Goal: Task Accomplishment & Management: Manage account settings

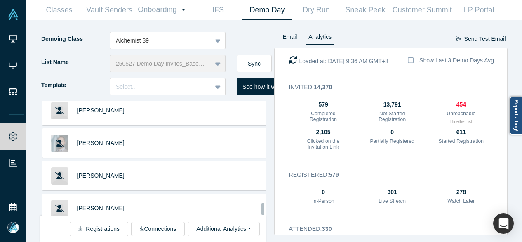
scroll to position [14561, 0]
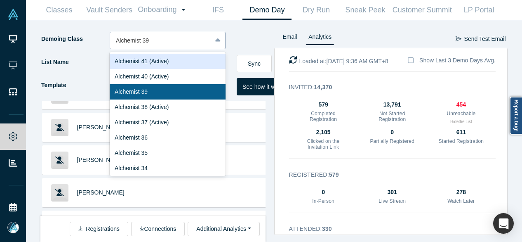
click at [149, 38] on div at bounding box center [161, 40] width 90 height 10
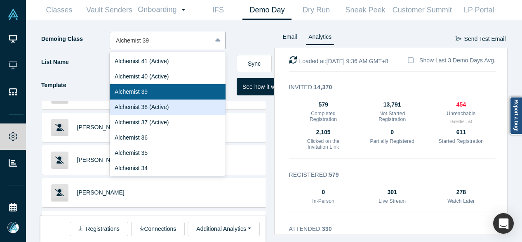
click at [154, 105] on div "Alchemist 38 (Active)" at bounding box center [168, 106] width 116 height 15
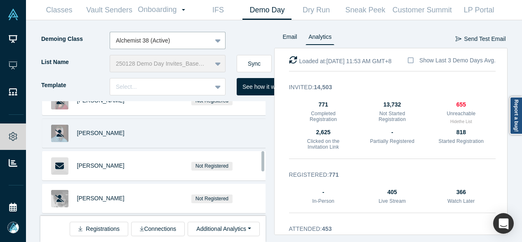
scroll to position [289, 0]
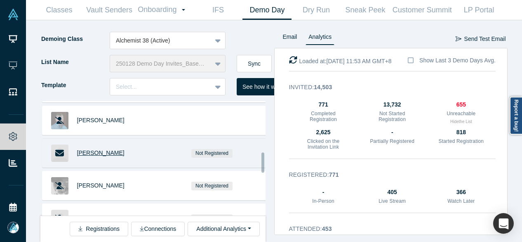
click at [99, 151] on span "Pete Staples" at bounding box center [100, 152] width 47 height 7
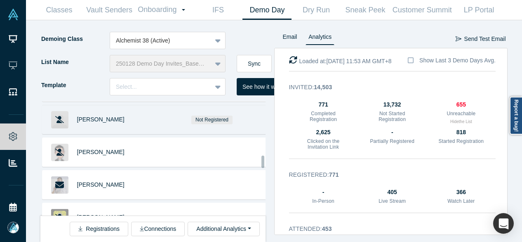
scroll to position [628, 0]
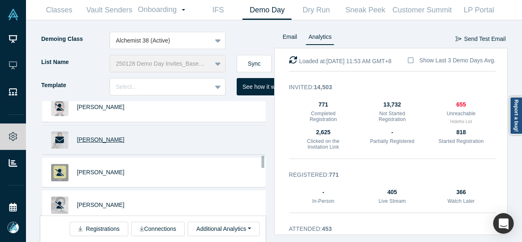
click at [102, 136] on span "Herman Kienhuis" at bounding box center [100, 139] width 47 height 7
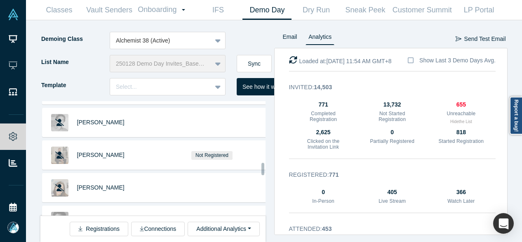
scroll to position [793, 0]
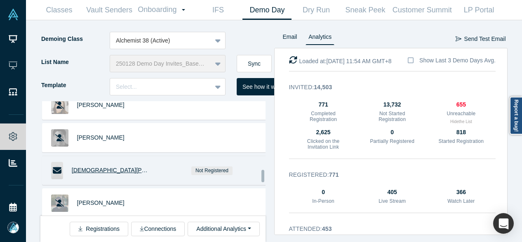
click at [99, 167] on span "Christian Santiago" at bounding box center [128, 170] width 112 height 7
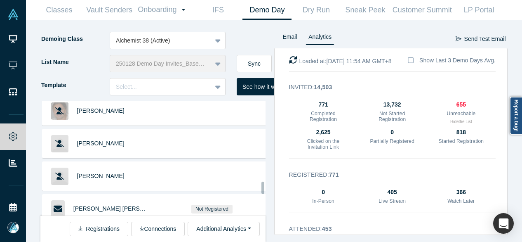
scroll to position [1481, 0]
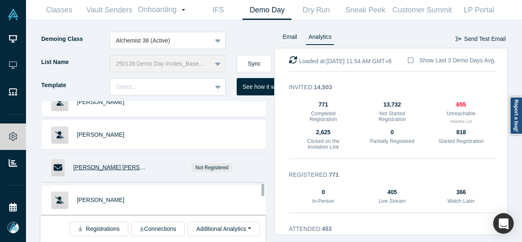
click at [130, 157] on div "Javier Romero González" at bounding box center [111, 167] width 77 height 28
click at [118, 164] on span "[PERSON_NAME] [PERSON_NAME]" at bounding box center [121, 167] width 97 height 7
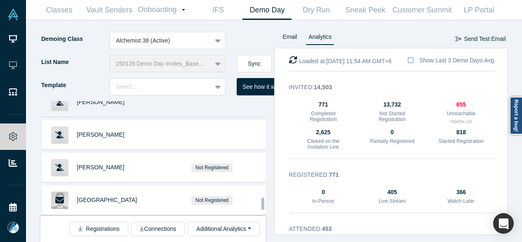
scroll to position [1769, 0]
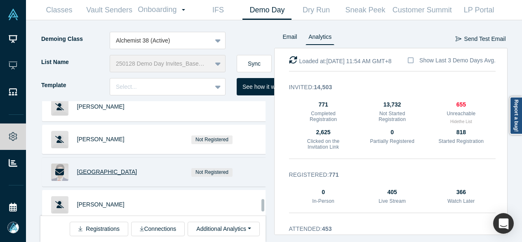
click at [89, 168] on span "DG Park" at bounding box center [107, 171] width 60 height 7
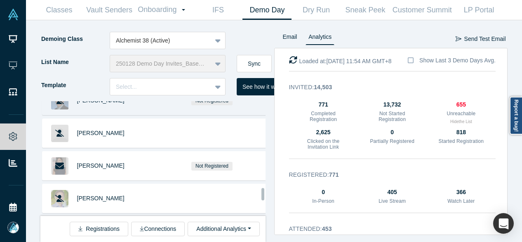
scroll to position [3214, 0]
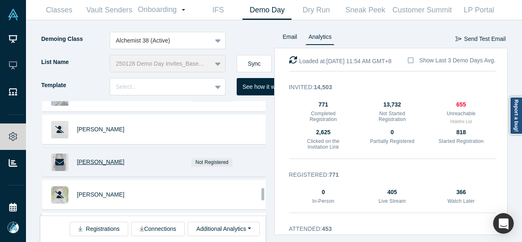
click at [102, 158] on span "[PERSON_NAME]" at bounding box center [100, 161] width 47 height 7
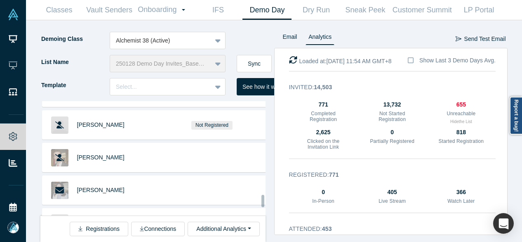
scroll to position [4067, 0]
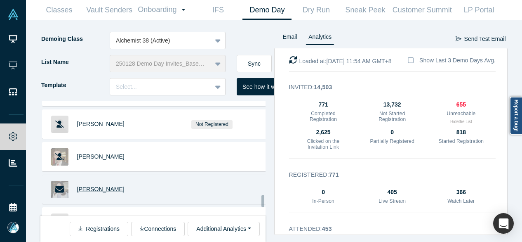
click at [94, 186] on span "[PERSON_NAME]" at bounding box center [100, 189] width 47 height 7
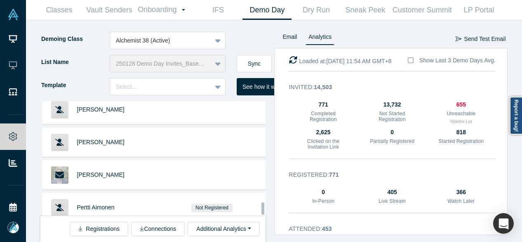
scroll to position [6983, 0]
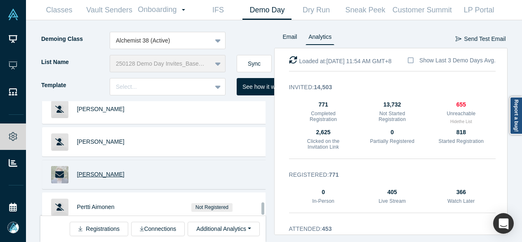
click at [109, 171] on span "Theo Wethered" at bounding box center [100, 174] width 47 height 7
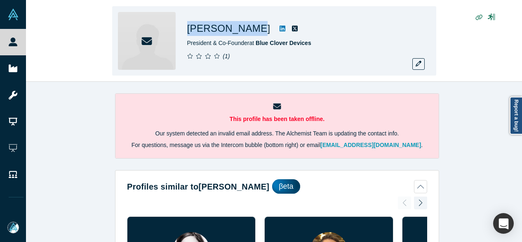
drag, startPoint x: 189, startPoint y: 28, endPoint x: 239, endPoint y: 33, distance: 50.6
click at [239, 33] on h1 "Pete Staples" at bounding box center [228, 28] width 83 height 15
copy h1 "Pete Staples"
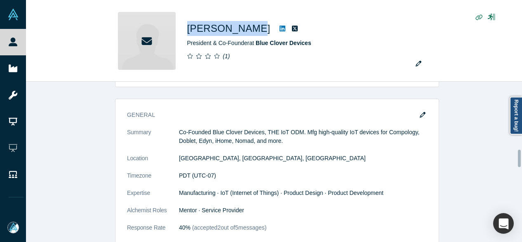
scroll to position [743, 0]
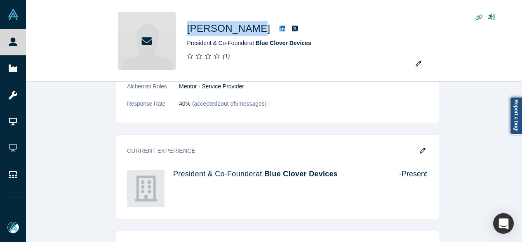
click at [420, 150] on icon "button" at bounding box center [423, 151] width 6 height 6
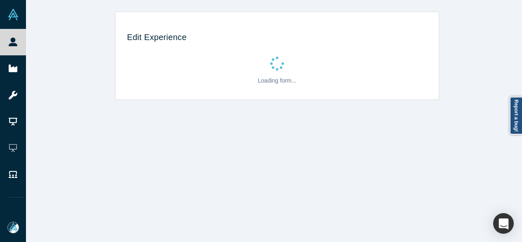
scroll to position [0, 0]
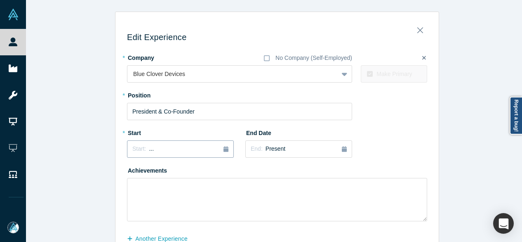
click at [137, 148] on span "Start:" at bounding box center [139, 148] width 14 height 7
click at [129, 171] on button "Previous Year" at bounding box center [130, 172] width 8 height 8
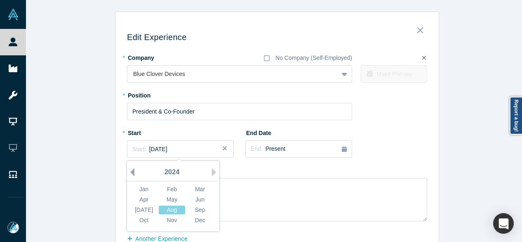
click at [129, 171] on button "Previous Year" at bounding box center [130, 172] width 8 height 8
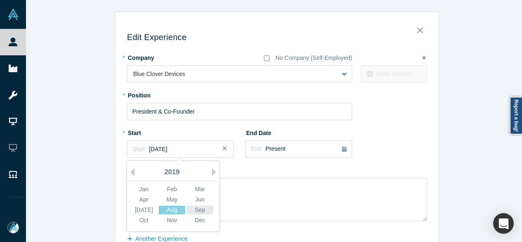
click at [203, 208] on div "Sep" at bounding box center [200, 210] width 26 height 9
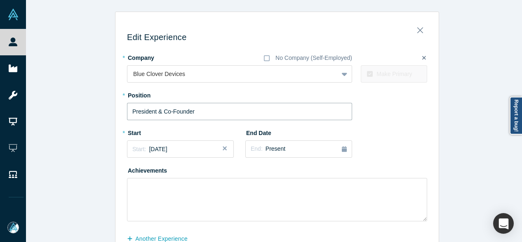
drag, startPoint x: 196, startPoint y: 112, endPoint x: 111, endPoint y: 113, distance: 85.0
click at [111, 113] on div "Edit Experience * Company No Company (Self-Employed) Blue Clover Devices To pic…" at bounding box center [277, 145] width 503 height 267
paste input "CEO"
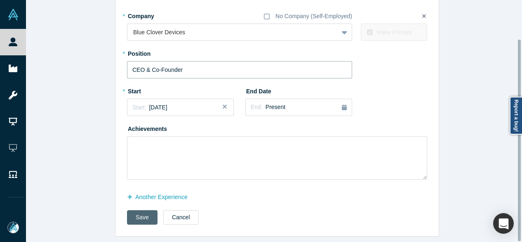
type input "CEO & Co-Founder"
click at [133, 214] on button "Save" at bounding box center [142, 217] width 31 height 14
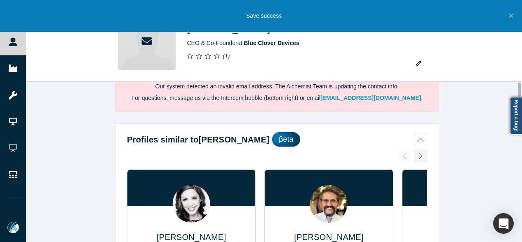
scroll to position [0, 0]
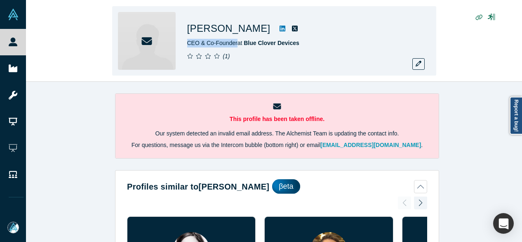
drag, startPoint x: 187, startPoint y: 45, endPoint x: 236, endPoint y: 45, distance: 49.5
click at [236, 45] on div "Pete Staples CEO & Co-Founder at Blue Clover Devices ( 1 )" at bounding box center [274, 40] width 324 height 69
copy span "CEO & Co-Founder"
click at [420, 62] on icon "button" at bounding box center [419, 64] width 6 height 6
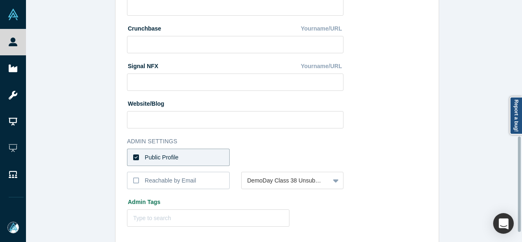
scroll to position [370, 0]
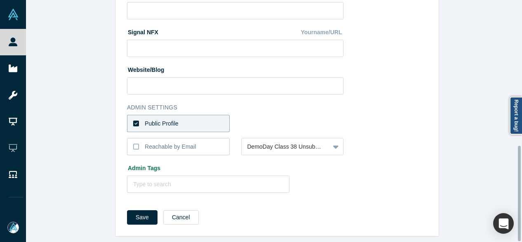
click at [189, 122] on label "Public Profile" at bounding box center [178, 123] width 103 height 17
click at [0, 0] on input "Public Profile" at bounding box center [0, 0] width 0 height 0
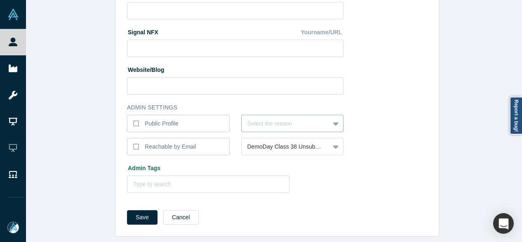
click at [268, 119] on div at bounding box center [286, 123] width 77 height 10
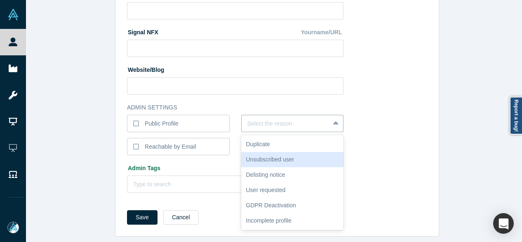
click at [270, 153] on div "Unsubscribed user" at bounding box center [292, 159] width 103 height 15
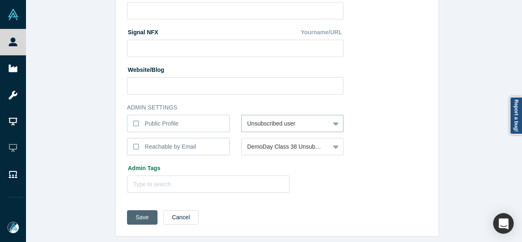
click at [139, 214] on button "Save" at bounding box center [142, 217] width 31 height 14
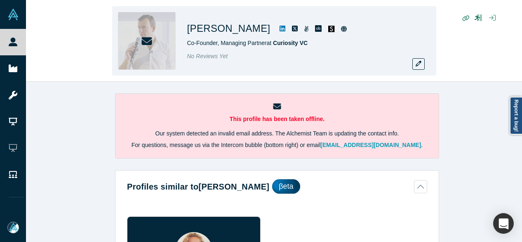
drag, startPoint x: 186, startPoint y: 29, endPoint x: 262, endPoint y: 31, distance: 76.0
click at [262, 31] on div "[PERSON_NAME] Co-Founder, Managing Partner at Curiosity VC No Reviews Yet" at bounding box center [274, 40] width 324 height 69
copy h1 "[PERSON_NAME]"
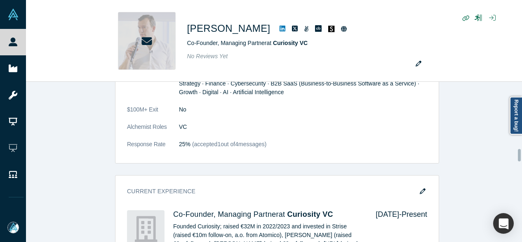
scroll to position [908, 0]
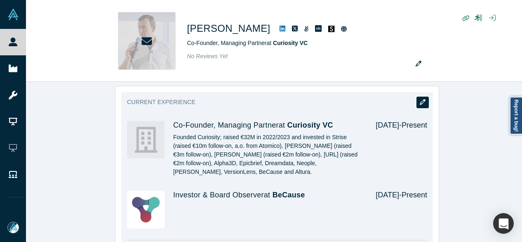
click at [423, 97] on button "button" at bounding box center [423, 103] width 12 height 12
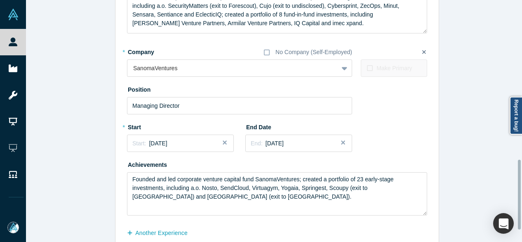
scroll to position [593, 0]
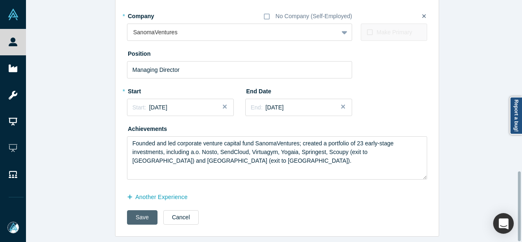
click at [138, 213] on button "Save" at bounding box center [142, 217] width 31 height 14
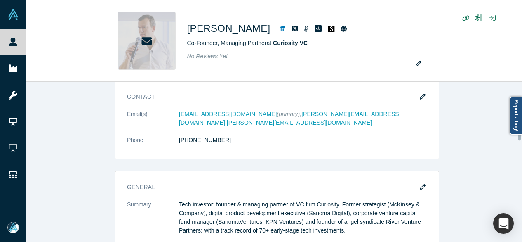
scroll to position [619, 0]
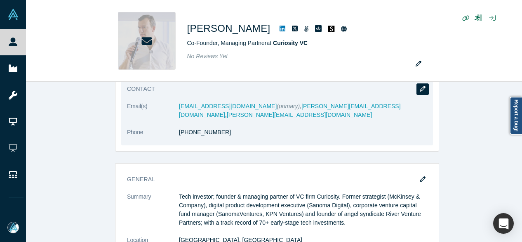
click at [420, 88] on icon "button" at bounding box center [423, 89] width 6 height 6
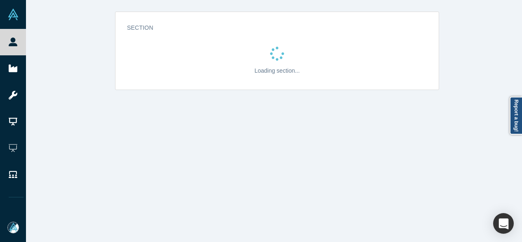
scroll to position [0, 0]
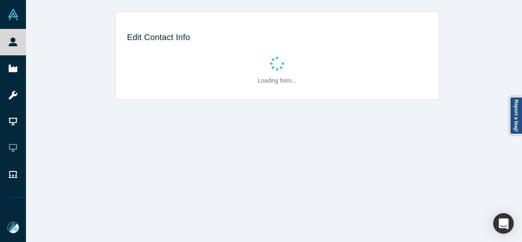
select select "NL"
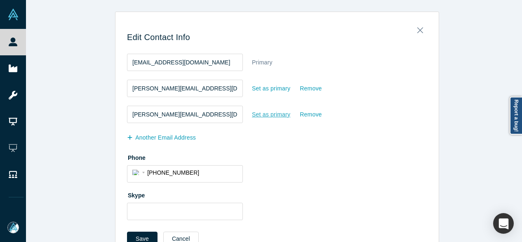
click at [262, 113] on div "Set as primary" at bounding box center [271, 114] width 39 height 14
click at [0, 0] on input "Set as primary" at bounding box center [0, 0] width 0 height 0
click at [137, 235] on button "Save" at bounding box center [142, 239] width 31 height 14
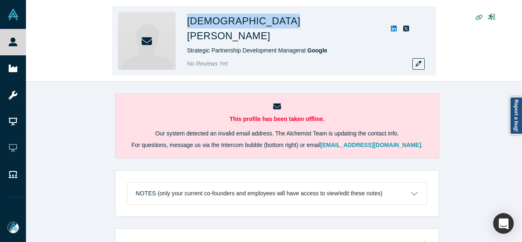
drag, startPoint x: 186, startPoint y: 27, endPoint x: 269, endPoint y: 33, distance: 83.6
click at [269, 33] on div "[DEMOGRAPHIC_DATA][PERSON_NAME] Strategic Partnership Development Manager at Go…" at bounding box center [274, 40] width 324 height 69
copy div "[DEMOGRAPHIC_DATA][PERSON_NAME]"
click at [422, 64] on button "button" at bounding box center [419, 64] width 12 height 12
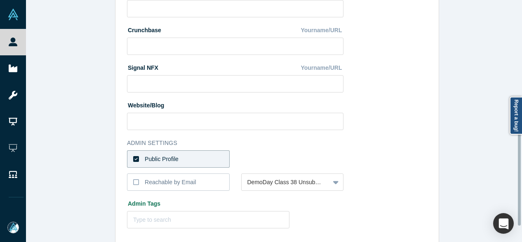
scroll to position [330, 0]
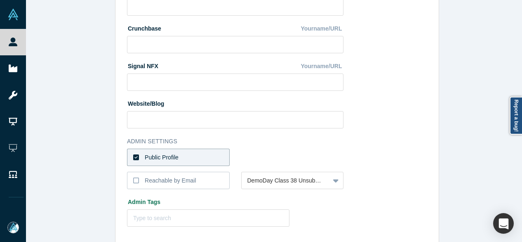
click at [168, 157] on div "Public Profile" at bounding box center [162, 157] width 34 height 9
click at [204, 156] on label "Public Profile" at bounding box center [178, 157] width 103 height 17
click at [0, 0] on input "Public Profile" at bounding box center [0, 0] width 0 height 0
click at [197, 156] on label "Public Profile" at bounding box center [178, 157] width 103 height 17
click at [0, 0] on input "Public Profile" at bounding box center [0, 0] width 0 height 0
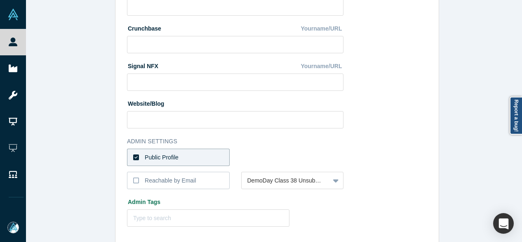
click at [265, 157] on div at bounding box center [292, 157] width 103 height 17
click at [211, 154] on label "Public Profile" at bounding box center [178, 157] width 103 height 17
click at [0, 0] on input "Public Profile" at bounding box center [0, 0] width 0 height 0
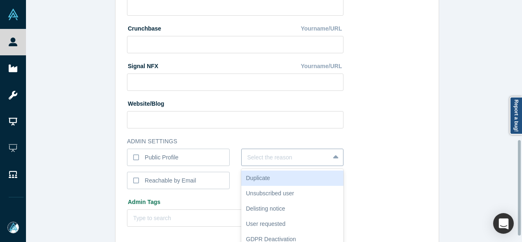
click at [254, 156] on div "6 results available. Use Up and Down to choose options, press Enter to select t…" at bounding box center [292, 157] width 103 height 17
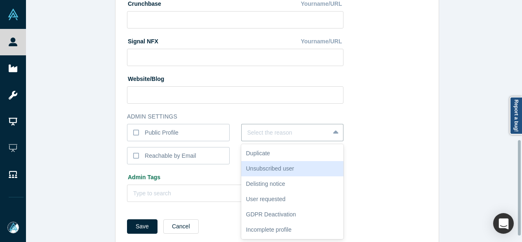
drag, startPoint x: 253, startPoint y: 168, endPoint x: 234, endPoint y: 156, distance: 22.4
click at [253, 169] on div "Unsubscribed user" at bounding box center [292, 168] width 103 height 15
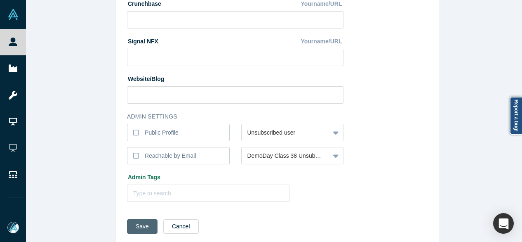
drag, startPoint x: 131, startPoint y: 224, endPoint x: 139, endPoint y: 224, distance: 7.9
click at [131, 225] on button "Save" at bounding box center [142, 226] width 31 height 14
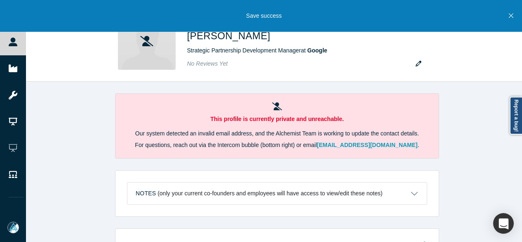
click at [510, 18] on icon "Close" at bounding box center [511, 16] width 5 height 5
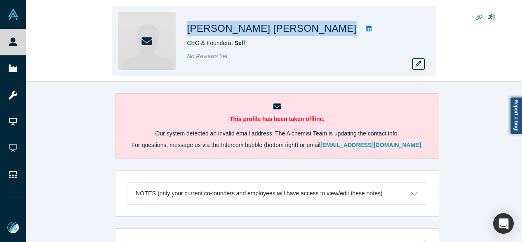
drag, startPoint x: 187, startPoint y: 28, endPoint x: 300, endPoint y: 28, distance: 113.9
click at [300, 28] on div "[PERSON_NAME] [PERSON_NAME] CEO & Founder at Self No Reviews Yet" at bounding box center [274, 40] width 324 height 69
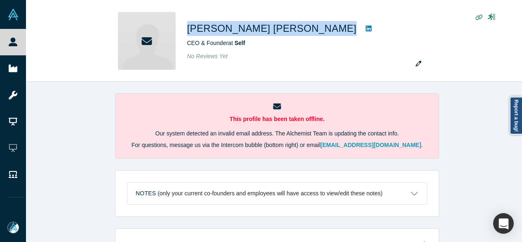
copy div "[PERSON_NAME] [PERSON_NAME]"
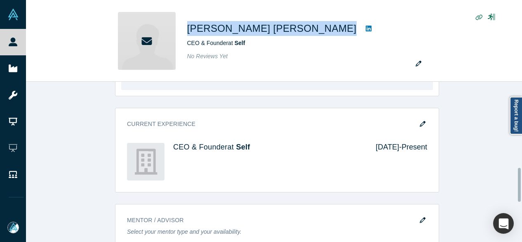
scroll to position [413, 0]
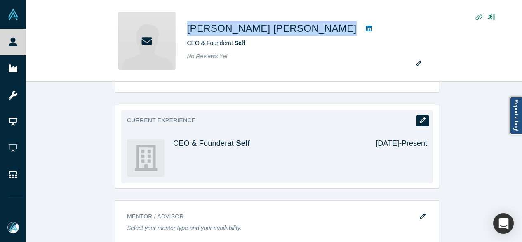
click at [425, 119] on button "button" at bounding box center [423, 121] width 12 height 12
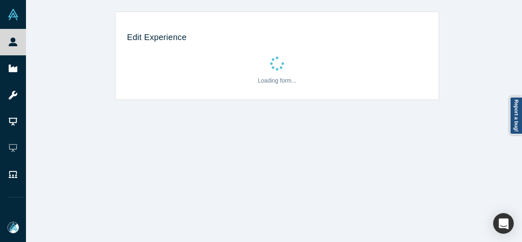
scroll to position [0, 0]
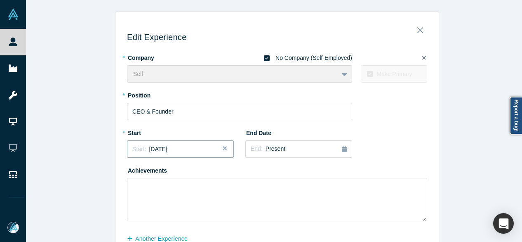
click at [160, 151] on span "[DATE]" at bounding box center [158, 149] width 18 height 7
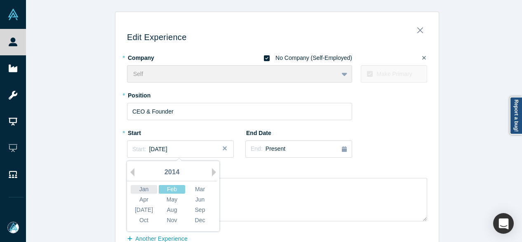
click at [141, 189] on div "Jan" at bounding box center [144, 189] width 26 height 9
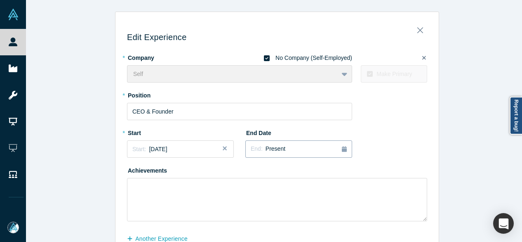
click at [254, 153] on div "End: Present" at bounding box center [268, 148] width 35 height 9
click at [248, 172] on button "Previous Year" at bounding box center [249, 172] width 8 height 8
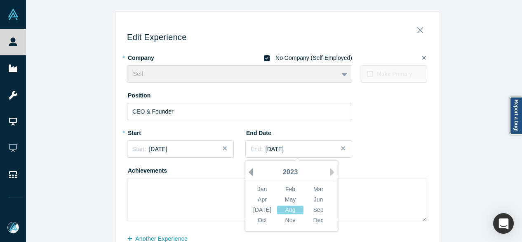
click at [247, 170] on button "Previous Year" at bounding box center [249, 172] width 8 height 8
click at [317, 216] on div "Dec" at bounding box center [318, 220] width 26 height 9
click at [284, 150] on span "December 2021" at bounding box center [275, 149] width 18 height 7
click at [331, 170] on button "Next Year" at bounding box center [335, 172] width 8 height 8
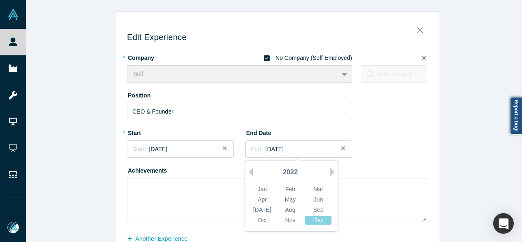
click at [327, 172] on div "2022" at bounding box center [291, 172] width 90 height 17
click at [331, 173] on button "Next Year" at bounding box center [335, 172] width 8 height 8
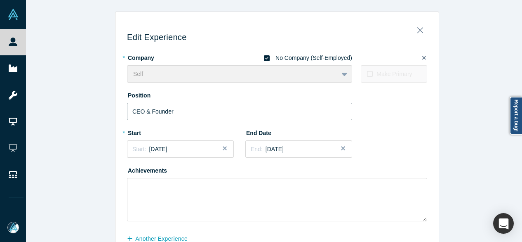
drag, startPoint x: 176, startPoint y: 111, endPoint x: 106, endPoint y: 110, distance: 70.2
click at [106, 110] on div "Edit Experience * Company No Company (Self-Employed) Self To pick up a draggabl…" at bounding box center [277, 145] width 503 height 267
paste input "DJ & Produc"
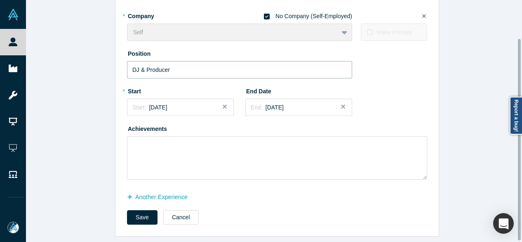
scroll to position [47, 0]
type input "DJ & Producer"
click at [182, 194] on button "another Experience" at bounding box center [161, 197] width 69 height 14
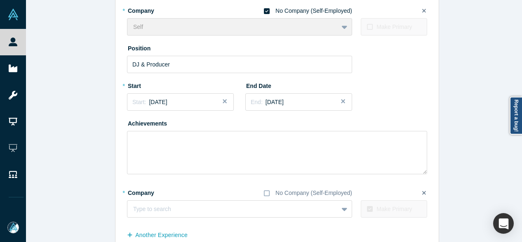
click at [517, 50] on div "Edit Experience * Company No Company (Self-Employed) Self To pick up a draggabl…" at bounding box center [277, 120] width 503 height 310
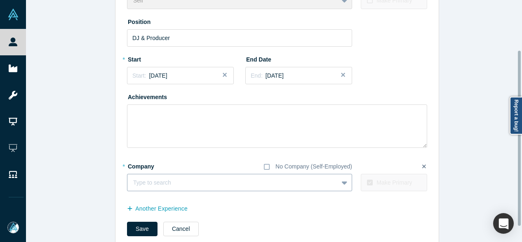
scroll to position [90, 0]
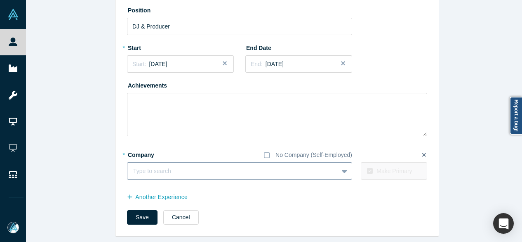
click at [180, 167] on div at bounding box center [232, 171] width 199 height 10
paste input "Dymo (TPEOficial) logo Founder, CEO & Developer Founder, CEO & Developer Dymo (…"
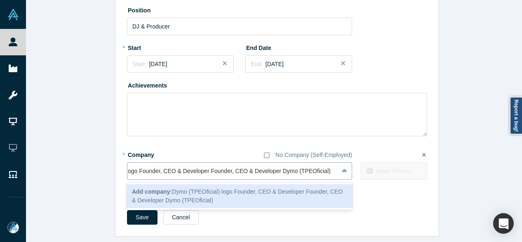
scroll to position [0, 48]
drag, startPoint x: 283, startPoint y: 167, endPoint x: 109, endPoint y: 168, distance: 173.7
click at [109, 168] on div "Edit Experience * Company No Company (Self-Employed) Self To pick up a draggabl…" at bounding box center [277, 82] width 503 height 310
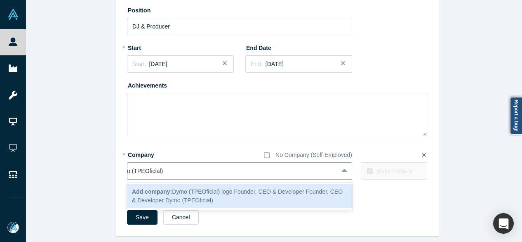
scroll to position [0, 0]
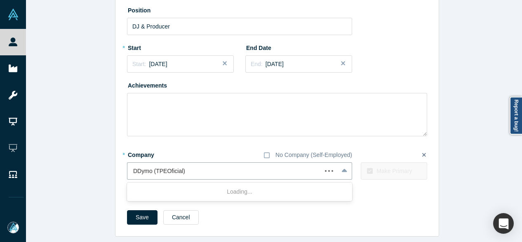
type input "Dymo (TPEOficial)"
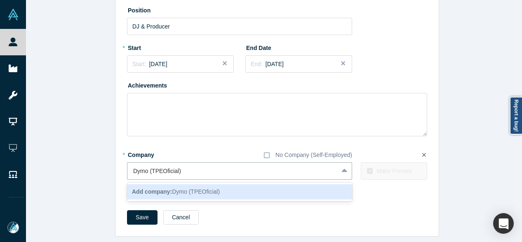
click at [161, 188] on b "Add company:" at bounding box center [152, 191] width 40 height 7
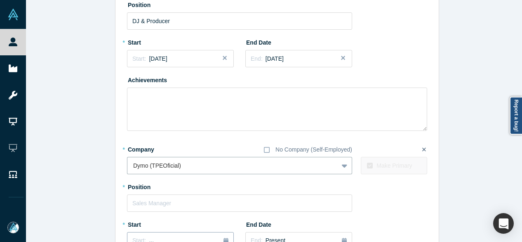
click at [152, 236] on div "Start: ..." at bounding box center [180, 240] width 96 height 9
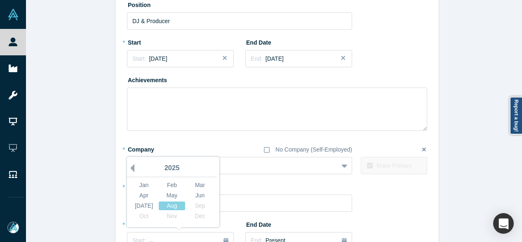
click at [129, 168] on button "Previous Year" at bounding box center [130, 168] width 8 height 8
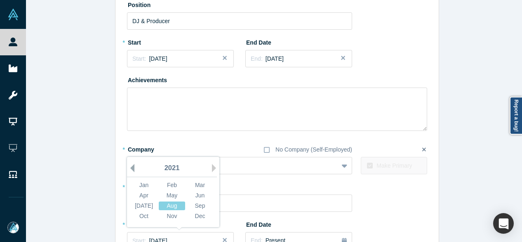
click at [129, 168] on button "Previous Year" at bounding box center [130, 168] width 8 height 8
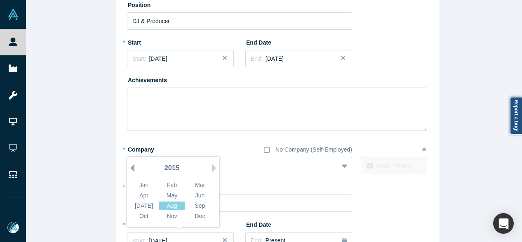
click at [129, 168] on button "Previous Year" at bounding box center [130, 168] width 8 height 8
click at [171, 182] on div "Feb" at bounding box center [172, 185] width 26 height 9
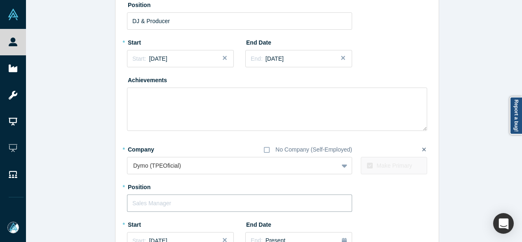
click at [222, 207] on input "text" at bounding box center [239, 202] width 225 height 17
paste input "Oficial) logo Founder, CEO & Developer Founder, CEO & Developer"
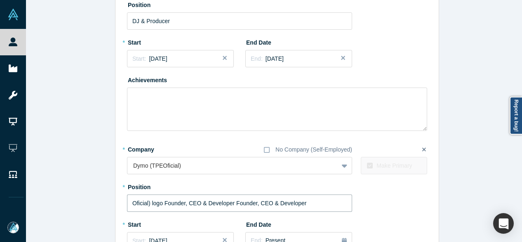
drag, startPoint x: 230, startPoint y: 202, endPoint x: 123, endPoint y: 192, distance: 107.3
click at [123, 192] on div "Edit Experience * Company No Company (Self-Employed) Self To pick up a draggabl…" at bounding box center [278, 148] width 324 height 442
type input "Founder, CEO & Developer"
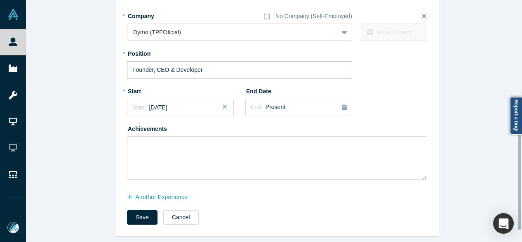
scroll to position [229, 0]
click at [182, 193] on button "another Experience" at bounding box center [161, 197] width 69 height 14
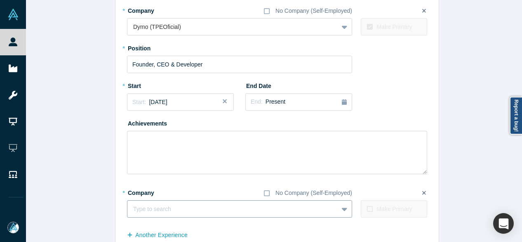
click at [176, 212] on div at bounding box center [232, 209] width 199 height 10
paste input "CEO & Founder Accelerated Startup (Dymo) CEO & Founder Accelerated Startup (Dym…"
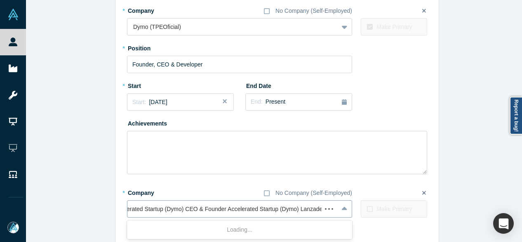
scroll to position [0, 54]
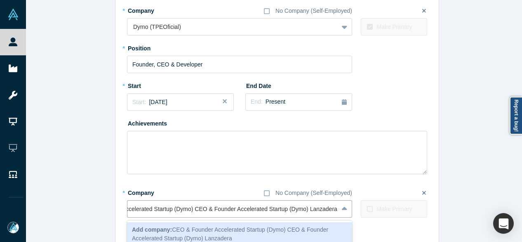
type input "CEO & Founder Accelerated Startup (Dymo) CEO & Founder Accelerated Startup (Dym…"
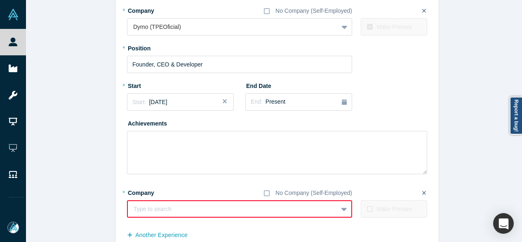
scroll to position [0, 0]
paste input "CEO & Founder Accelerated Startup (Dymo) CEO & Founder Accelerated Startup (Dym…"
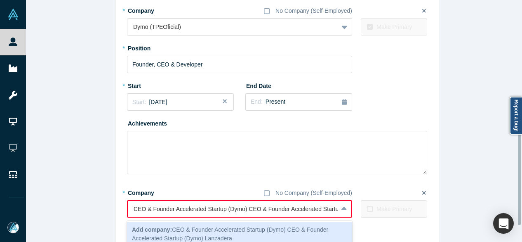
scroll to position [0, 48]
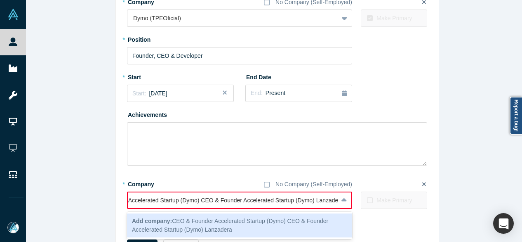
drag, startPoint x: 308, startPoint y: 198, endPoint x: 103, endPoint y: 186, distance: 205.8
click at [103, 186] on div "Edit Experience * Company No Company (Self-Employed) Self To pick up a draggabl…" at bounding box center [277, 20] width 503 height 492
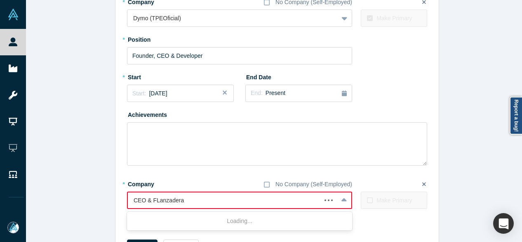
scroll to position [0, 0]
type input "Lanzadera"
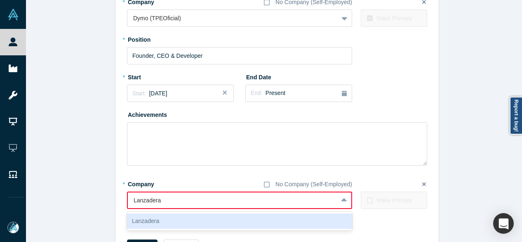
click at [165, 217] on div "Lanzadera" at bounding box center [239, 220] width 225 height 15
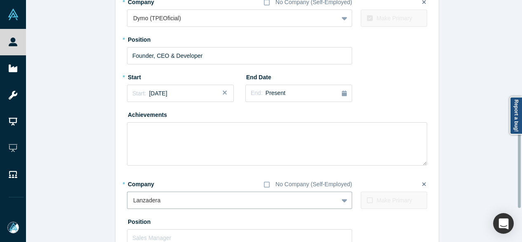
scroll to position [320, 0]
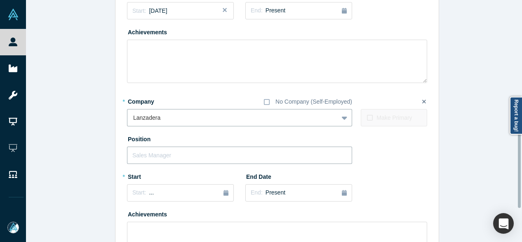
click at [155, 156] on input "text" at bounding box center [239, 154] width 225 height 17
paste input "ounder Accelerated Startup (Dymo) CEO & Founder Accelerated Startup (Dymo)"
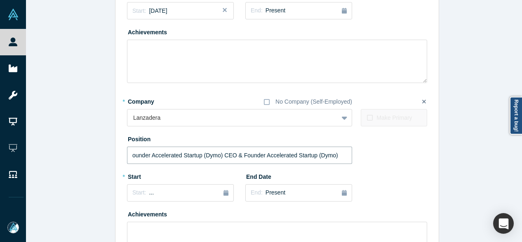
drag, startPoint x: 221, startPoint y: 156, endPoint x: 57, endPoint y: 158, distance: 164.3
click at [57, 158] on div "Edit Experience * Company No Company (Self-Employed) Self To pick up a draggabl…" at bounding box center [277, 6] width 503 height 631
type input "CEO & Founder Accelerated Startup (Dymo)"
drag, startPoint x: 145, startPoint y: 198, endPoint x: 128, endPoint y: 241, distance: 46.3
click at [145, 198] on button "Start: ..." at bounding box center [180, 192] width 107 height 17
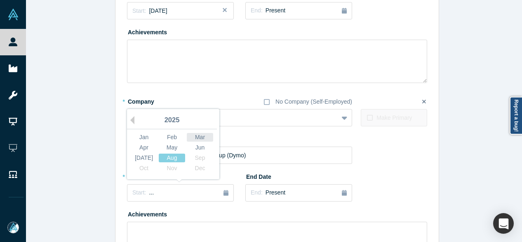
click at [202, 138] on div "Mar" at bounding box center [200, 137] width 26 height 9
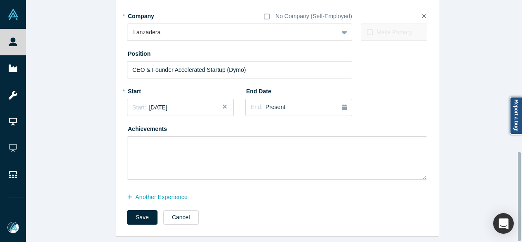
scroll to position [411, 0]
click at [136, 210] on button "Save" at bounding box center [142, 217] width 31 height 14
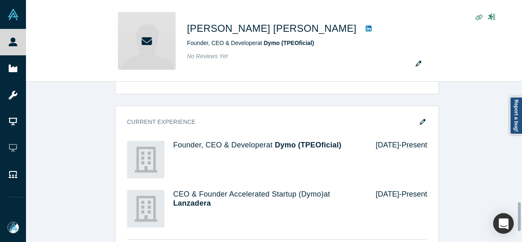
scroll to position [0, 0]
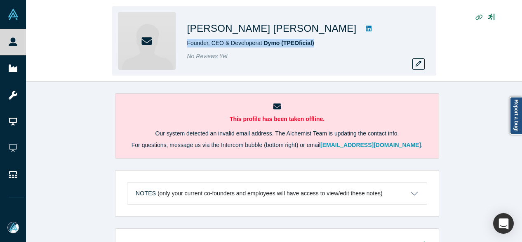
drag, startPoint x: 184, startPoint y: 44, endPoint x: 319, endPoint y: 44, distance: 134.9
click at [319, 45] on div "Javier Romero González Founder, CEO & Developer at Dymo (TPEOficial) No Reviews…" at bounding box center [274, 40] width 324 height 69
copy span "Founder, CEO & Developer at Dymo (TPEOficial)"
click at [417, 63] on icon "button" at bounding box center [419, 64] width 6 height 6
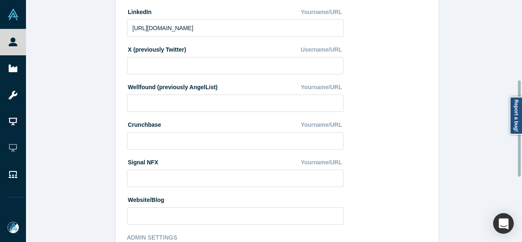
scroll to position [362, 0]
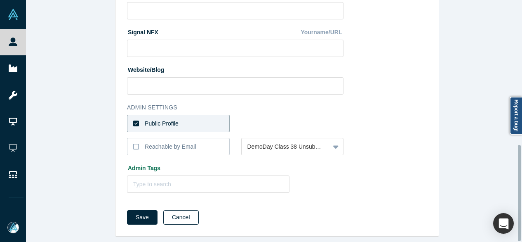
click at [171, 214] on button "Cancel" at bounding box center [180, 217] width 35 height 14
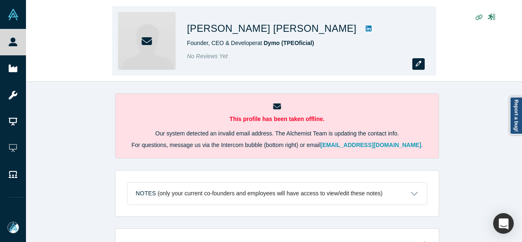
click at [421, 65] on icon "button" at bounding box center [419, 64] width 6 height 6
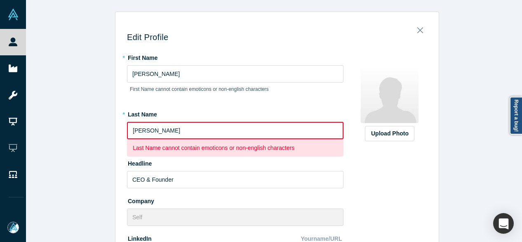
click at [167, 132] on input "Romero González" at bounding box center [235, 130] width 217 height 17
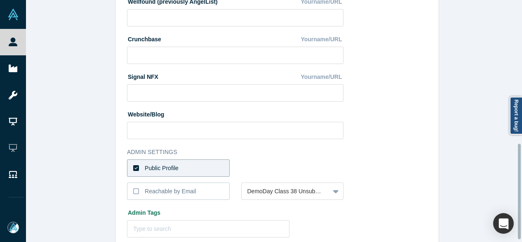
scroll to position [370, 0]
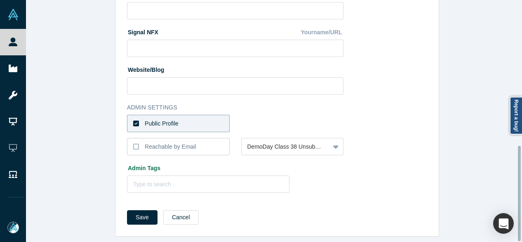
type input "Romero Gonzalez"
click at [196, 125] on label "Public Profile" at bounding box center [178, 123] width 103 height 17
click at [0, 0] on input "Public Profile" at bounding box center [0, 0] width 0 height 0
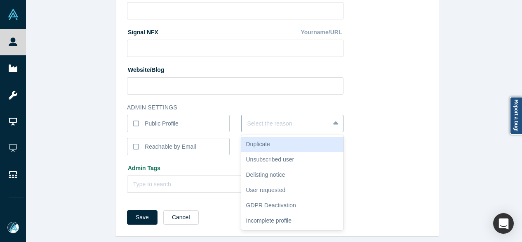
click at [262, 118] on div at bounding box center [286, 123] width 77 height 10
click at [206, 116] on label "Public Profile" at bounding box center [178, 123] width 103 height 17
click at [0, 0] on input "Public Profile" at bounding box center [0, 0] width 0 height 0
click at [145, 119] on div "Public Profile" at bounding box center [162, 123] width 34 height 9
click at [0, 0] on input "Public Profile" at bounding box center [0, 0] width 0 height 0
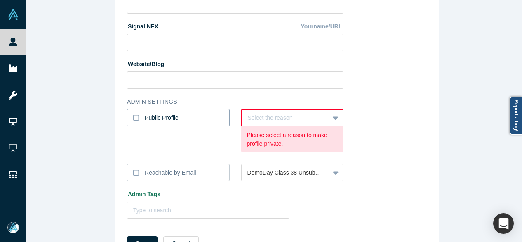
click at [134, 118] on icon at bounding box center [136, 117] width 6 height 7
click at [0, 0] on input "Public Profile" at bounding box center [0, 0] width 0 height 0
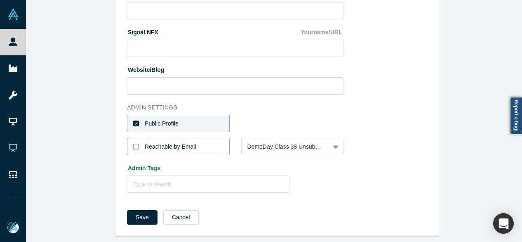
click at [133, 143] on icon at bounding box center [136, 146] width 6 height 7
click at [0, 0] on input "Reachable by Email" at bounding box center [0, 0] width 0 height 0
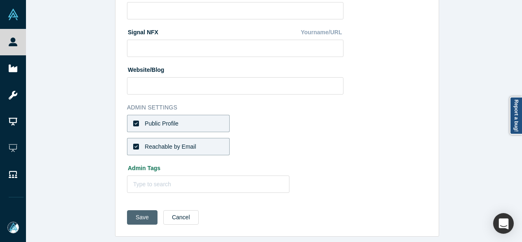
click at [131, 211] on button "Save" at bounding box center [142, 217] width 31 height 14
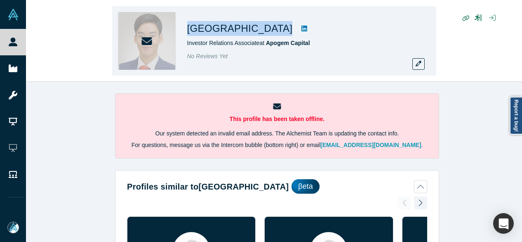
drag, startPoint x: 184, startPoint y: 30, endPoint x: 223, endPoint y: 31, distance: 38.8
click at [224, 31] on div "DG Park Investor Relations Associate at Apogem Capital No Reviews Yet" at bounding box center [274, 40] width 324 height 69
copy div "[GEOGRAPHIC_DATA]"
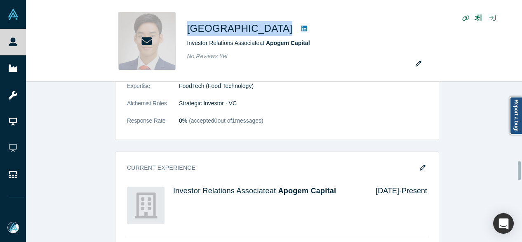
scroll to position [702, 0]
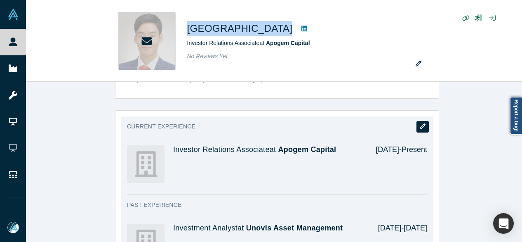
click at [420, 123] on icon "button" at bounding box center [423, 126] width 6 height 6
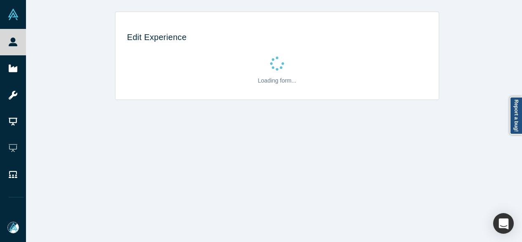
scroll to position [0, 0]
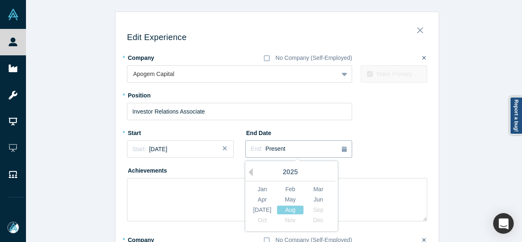
click at [276, 146] on span "Present" at bounding box center [276, 148] width 20 height 7
click at [260, 199] on div "Apr" at bounding box center [262, 199] width 26 height 9
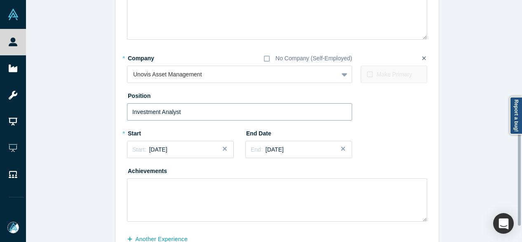
scroll to position [229, 0]
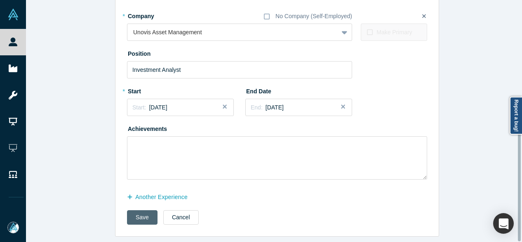
click at [128, 213] on button "Save" at bounding box center [142, 217] width 31 height 14
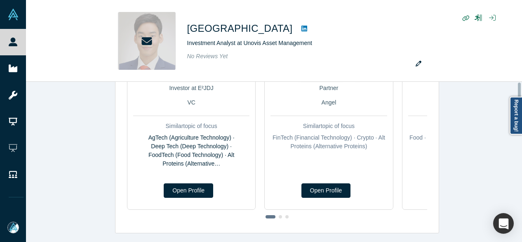
scroll to position [0, 0]
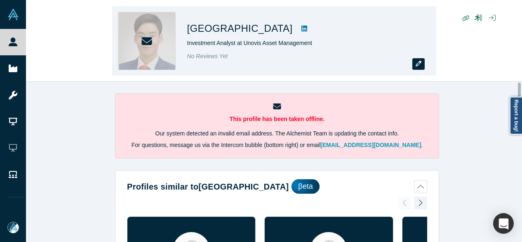
click at [419, 59] on button "button" at bounding box center [419, 64] width 12 height 12
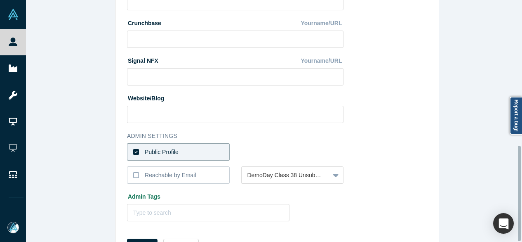
scroll to position [370, 0]
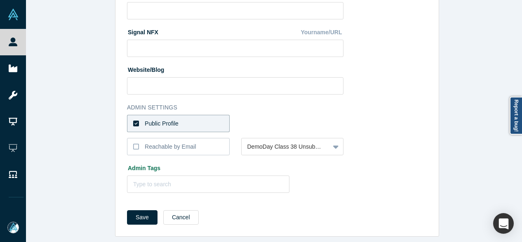
click at [182, 120] on label "Public Profile" at bounding box center [178, 123] width 103 height 17
click at [0, 0] on input "Public Profile" at bounding box center [0, 0] width 0 height 0
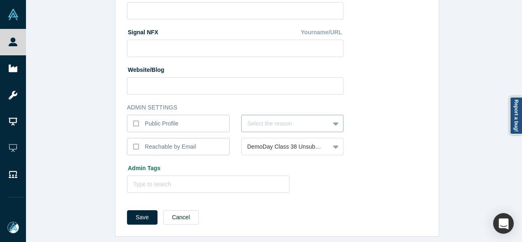
click at [273, 118] on div at bounding box center [286, 123] width 77 height 10
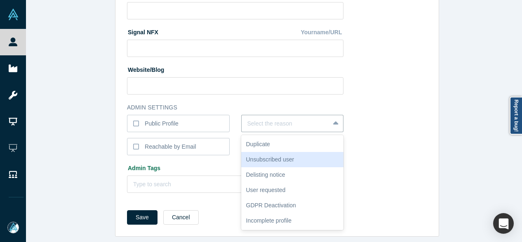
click at [265, 152] on div "Unsubscribed user" at bounding box center [292, 159] width 103 height 15
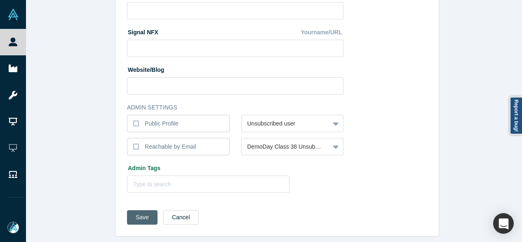
drag, startPoint x: 131, startPoint y: 217, endPoint x: 132, endPoint y: 207, distance: 9.5
click at [132, 217] on button "Save" at bounding box center [142, 217] width 31 height 14
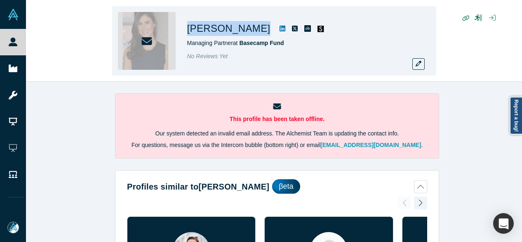
drag, startPoint x: 186, startPoint y: 30, endPoint x: 258, endPoint y: 30, distance: 72.2
click at [258, 30] on div "Andrea Funsten Managing Partner at Basecamp Fund No Reviews Yet" at bounding box center [274, 40] width 324 height 69
copy div "Andrea Funsten"
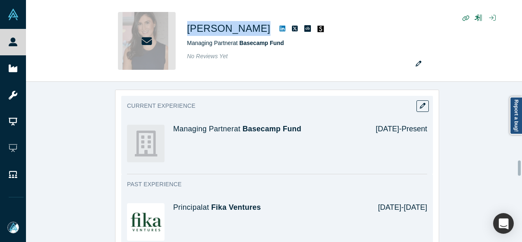
scroll to position [825, 0]
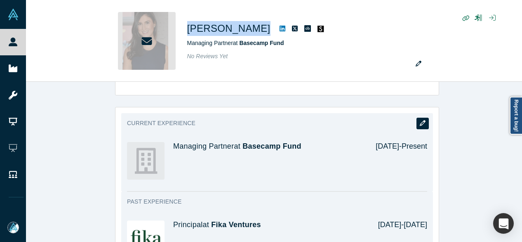
click at [420, 120] on icon "button" at bounding box center [423, 123] width 6 height 6
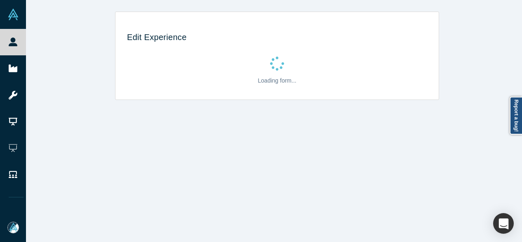
scroll to position [0, 0]
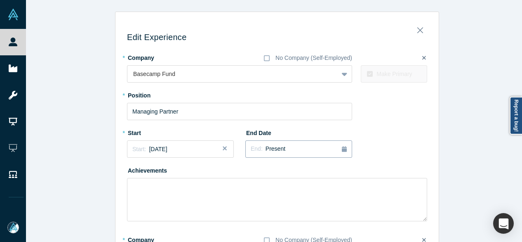
click at [278, 148] on span "Present" at bounding box center [276, 148] width 20 height 7
click at [247, 172] on button "Previous Year" at bounding box center [249, 172] width 8 height 8
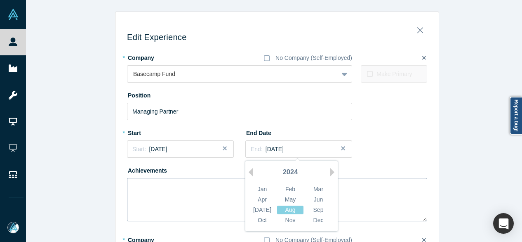
drag, startPoint x: 317, startPoint y: 221, endPoint x: 295, endPoint y: 210, distance: 23.8
click at [317, 221] on div "Dec" at bounding box center [318, 220] width 26 height 9
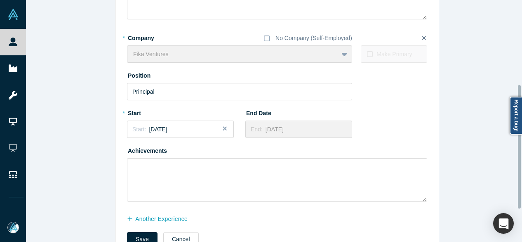
scroll to position [229, 0]
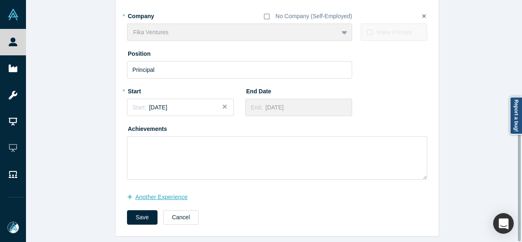
drag, startPoint x: 170, startPoint y: 194, endPoint x: 116, endPoint y: 241, distance: 71.7
click at [170, 194] on button "another Experience" at bounding box center [161, 197] width 69 height 14
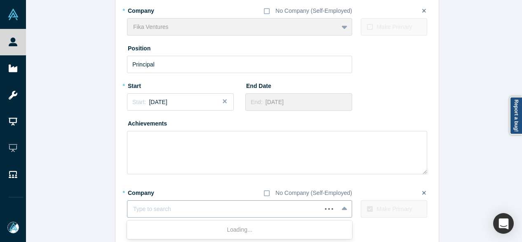
click at [177, 211] on div at bounding box center [224, 209] width 183 height 10
paste input "Partner Partner RTP Global"
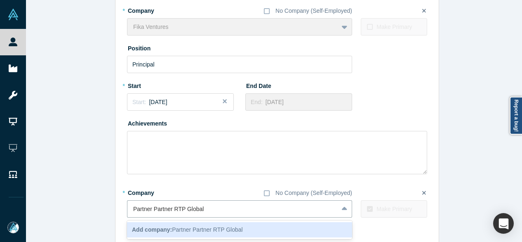
drag, startPoint x: 169, startPoint y: 210, endPoint x: 123, endPoint y: 203, distance: 46.3
click at [123, 203] on div "Edit Experience * Company No Company (Self-Employed) Basecamp Fund To pick up a…" at bounding box center [278, 31] width 324 height 485
type input "RTP Global"
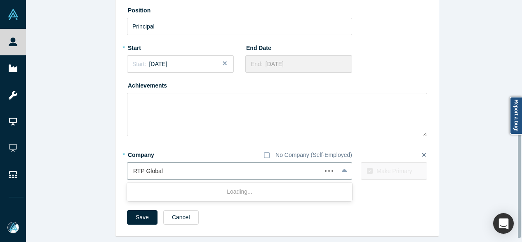
scroll to position [272, 0]
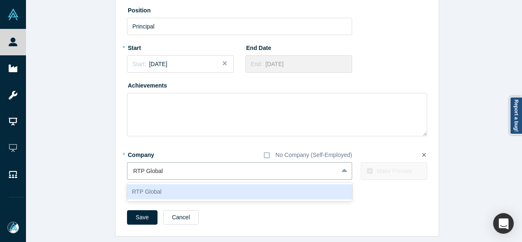
click at [162, 184] on div "RTP Global" at bounding box center [239, 191] width 225 height 15
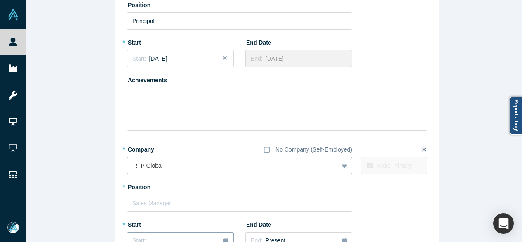
click at [150, 233] on button "Start: ..." at bounding box center [180, 240] width 107 height 17
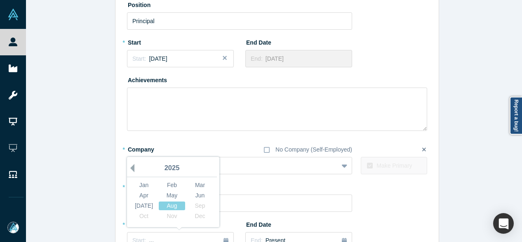
click at [130, 169] on button "Previous Year" at bounding box center [130, 168] width 8 height 8
click at [145, 195] on div "Apr" at bounding box center [144, 195] width 26 height 9
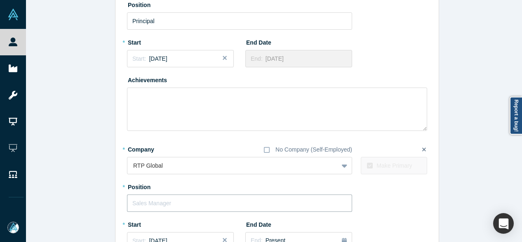
click at [157, 205] on input "text" at bounding box center [239, 202] width 225 height 17
paste input "Partner Partner"
drag, startPoint x: 148, startPoint y: 201, endPoint x: 201, endPoint y: 203, distance: 52.5
click at [201, 203] on input "Partner Partner" at bounding box center [239, 202] width 225 height 17
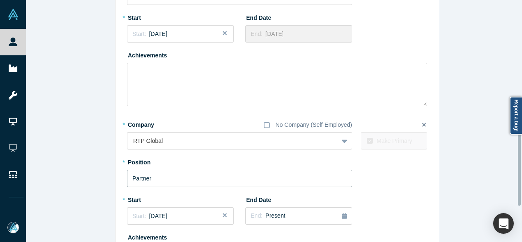
scroll to position [396, 0]
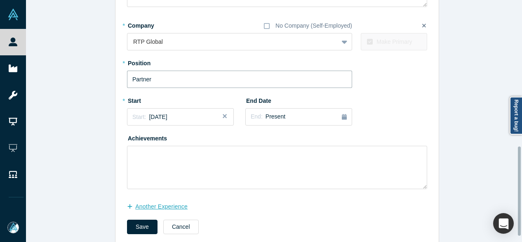
type input "Partner"
click at [151, 203] on button "another Experience" at bounding box center [161, 206] width 69 height 14
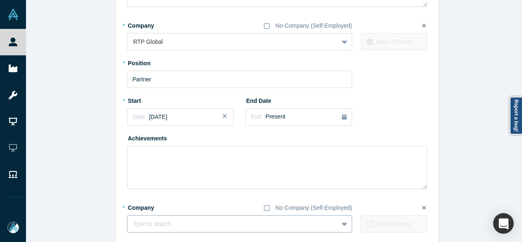
click at [200, 224] on div "Type to search" at bounding box center [239, 223] width 225 height 17
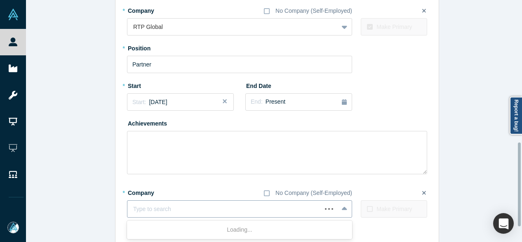
paste input "Angel Investor Angel Investor Fundrea"
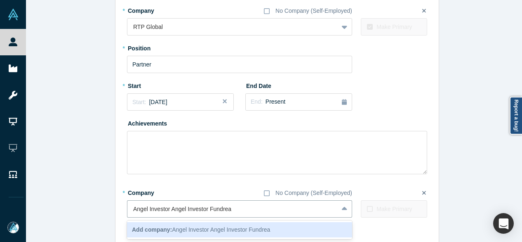
drag, startPoint x: 207, startPoint y: 210, endPoint x: 122, endPoint y: 208, distance: 85.4
type input "Fundrea"
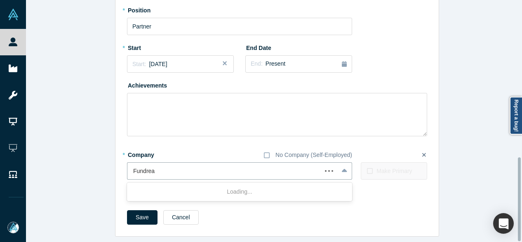
scroll to position [454, 0]
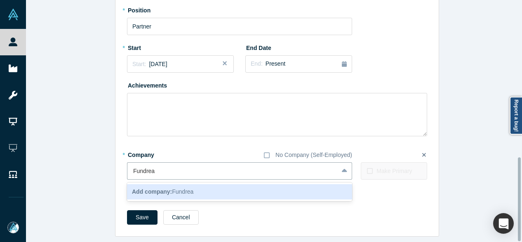
click at [160, 188] on b "Add company:" at bounding box center [152, 191] width 40 height 7
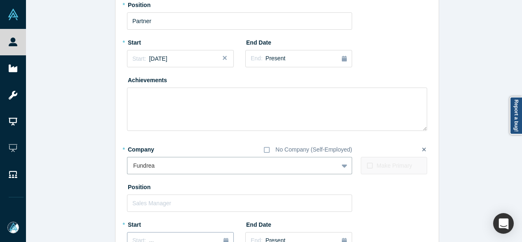
click at [156, 236] on button "Start: ..." at bounding box center [180, 240] width 107 height 17
click at [127, 169] on button "Previous Year" at bounding box center [130, 168] width 8 height 8
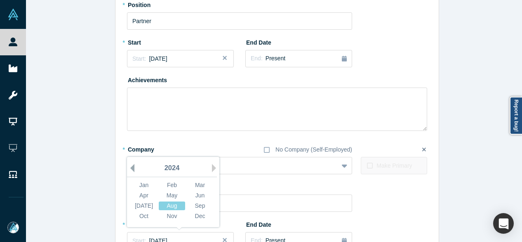
click at [127, 169] on button "Previous Year" at bounding box center [130, 168] width 8 height 8
click at [128, 169] on button "Previous Year" at bounding box center [130, 168] width 8 height 8
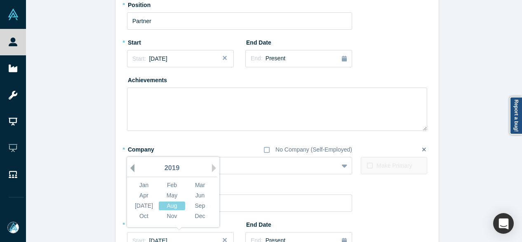
click at [128, 169] on button "Previous Year" at bounding box center [130, 168] width 8 height 8
click at [128, 168] on button "Previous Year" at bounding box center [130, 168] width 8 height 8
click at [142, 185] on div "Jan" at bounding box center [144, 185] width 26 height 9
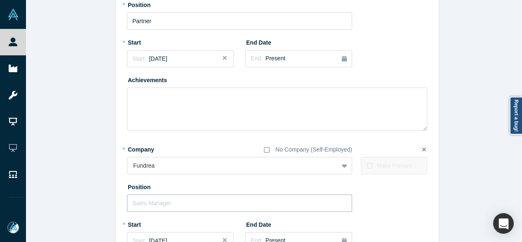
click at [157, 199] on input "text" at bounding box center [239, 202] width 225 height 17
paste input "Angel Investor Angel Investor"
drag, startPoint x: 166, startPoint y: 203, endPoint x: 226, endPoint y: 204, distance: 59.9
click at [226, 204] on input "Angel Investor Angel Investor" at bounding box center [239, 202] width 225 height 17
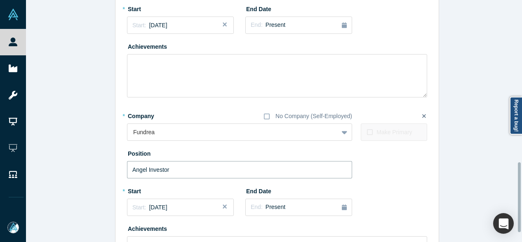
scroll to position [578, 0]
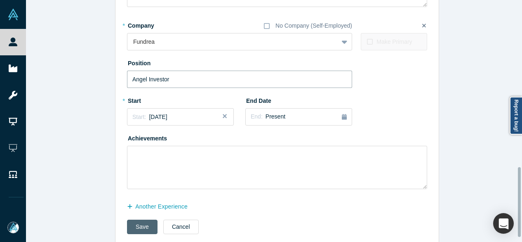
type input "Angel Investor"
drag, startPoint x: 144, startPoint y: 224, endPoint x: 135, endPoint y: 232, distance: 11.4
click at [144, 224] on button "Save" at bounding box center [142, 227] width 31 height 14
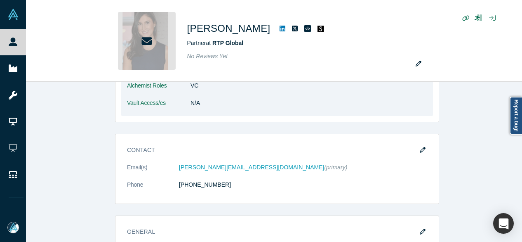
scroll to position [495, 0]
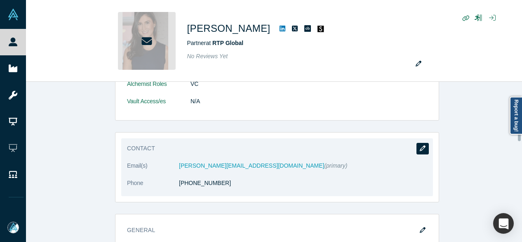
click at [423, 144] on button "button" at bounding box center [423, 149] width 12 height 12
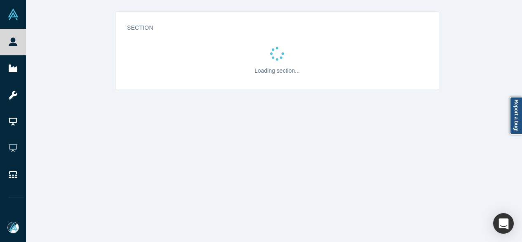
scroll to position [0, 0]
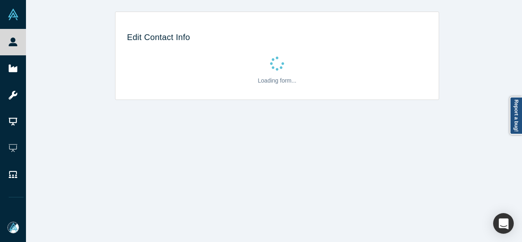
select select "US"
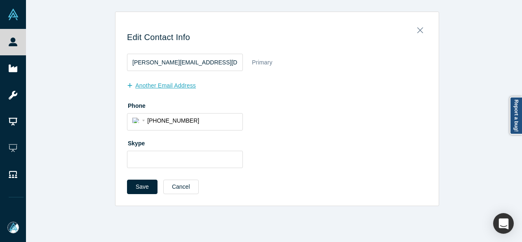
click at [168, 85] on button "another Email Address" at bounding box center [166, 85] width 78 height 14
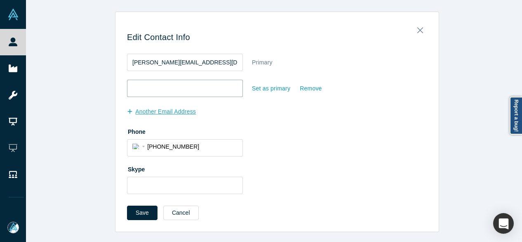
click at [168, 85] on input "email" at bounding box center [185, 88] width 116 height 17
paste input "andreafunsten@gmail.com"
type input "andreafunsten@gmail.com"
click at [272, 89] on div "Set as primary" at bounding box center [271, 88] width 39 height 14
click at [0, 0] on input "Set as primary" at bounding box center [0, 0] width 0 height 0
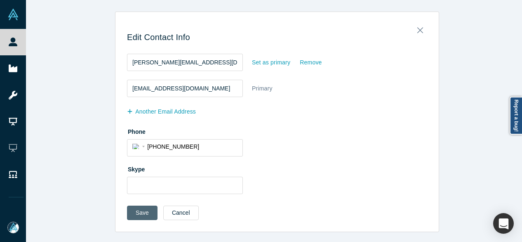
click at [137, 213] on button "Save" at bounding box center [142, 213] width 31 height 14
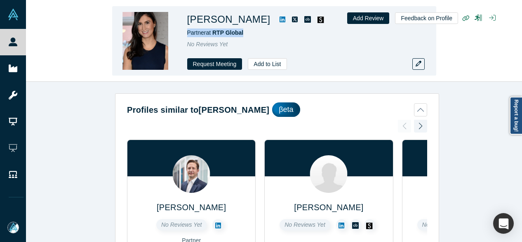
drag, startPoint x: 201, startPoint y: 32, endPoint x: 255, endPoint y: 29, distance: 54.5
click at [255, 29] on div "Andrea Funsten Partner at RTP Global No Reviews Yet Request Meeting Add to List" at bounding box center [274, 40] width 324 height 69
copy span "Partner at RTP Global"
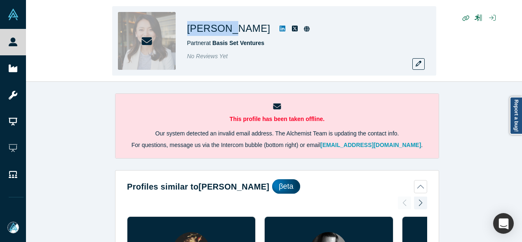
drag, startPoint x: 183, startPoint y: 31, endPoint x: 226, endPoint y: 29, distance: 42.9
click at [229, 28] on div "[PERSON_NAME] Partner at Basis Set Ventures No Reviews Yet" at bounding box center [274, 40] width 324 height 69
copy h1 "[PERSON_NAME]"
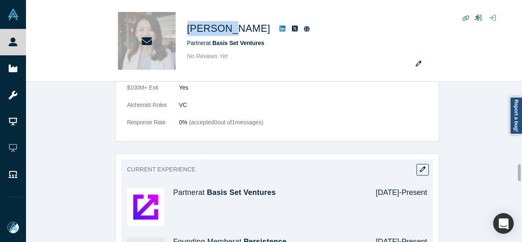
scroll to position [743, 0]
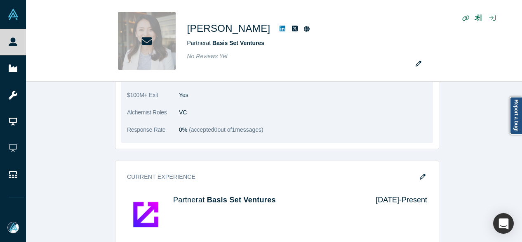
click at [278, 108] on dd "VC" at bounding box center [303, 112] width 248 height 9
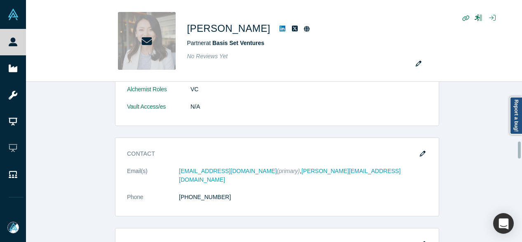
scroll to position [495, 0]
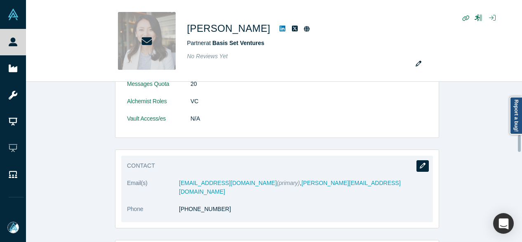
click at [420, 165] on icon "button" at bounding box center [423, 166] width 6 height 6
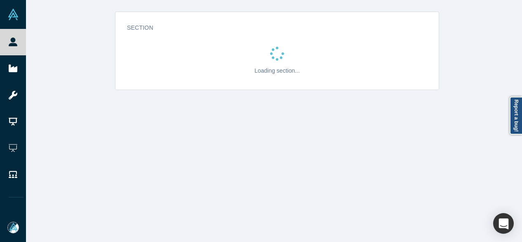
scroll to position [0, 0]
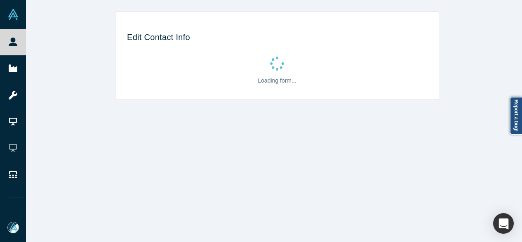
select select "US"
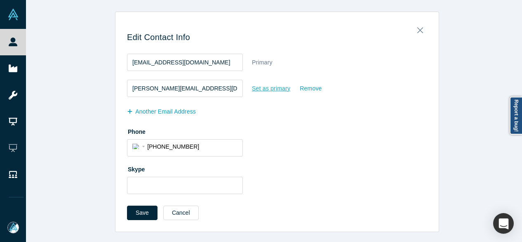
click at [259, 91] on div "Set as primary" at bounding box center [271, 88] width 39 height 14
click at [0, 0] on input "Set as primary" at bounding box center [0, 0] width 0 height 0
click at [143, 210] on button "Save" at bounding box center [142, 213] width 31 height 14
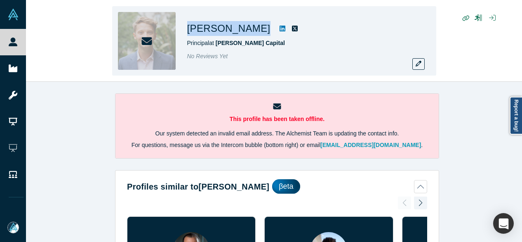
drag, startPoint x: 194, startPoint y: 30, endPoint x: 262, endPoint y: 26, distance: 68.2
click at [262, 26] on div "[PERSON_NAME] Principal at [PERSON_NAME][GEOGRAPHIC_DATA] No Reviews Yet" at bounding box center [274, 40] width 324 height 69
copy div "[PERSON_NAME]"
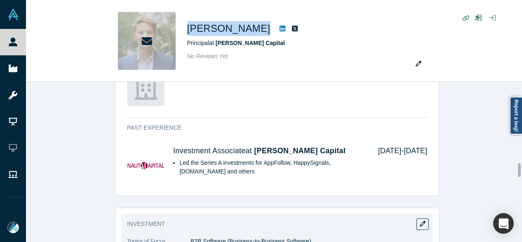
scroll to position [784, 0]
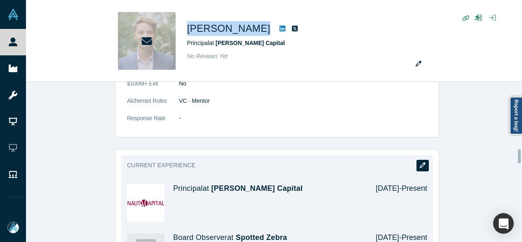
click at [417, 160] on button "button" at bounding box center [423, 166] width 12 height 12
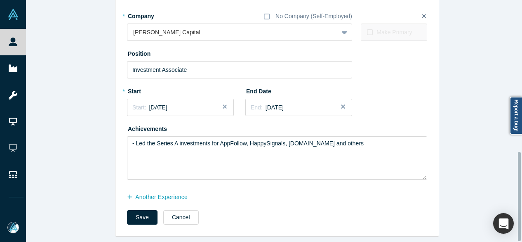
scroll to position [411, 0]
click at [163, 190] on button "another Experience" at bounding box center [161, 197] width 69 height 14
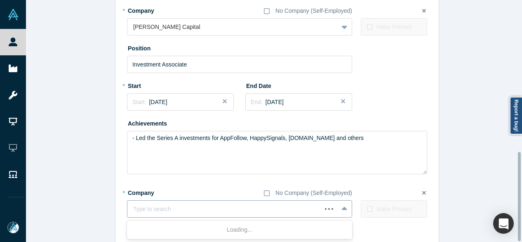
click at [164, 208] on div at bounding box center [224, 209] width 183 height 10
paste input "Zelt logo Board Observer Board Observer Zelt"
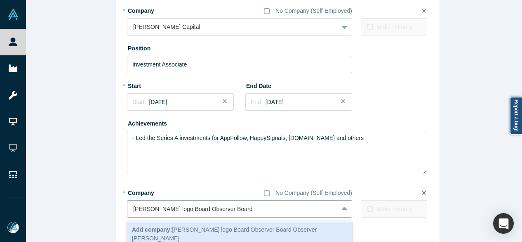
drag, startPoint x: 237, startPoint y: 210, endPoint x: 116, endPoint y: 210, distance: 120.9
type input "Zelt"
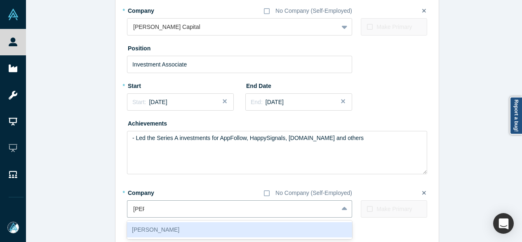
click at [156, 226] on div "Zelt" at bounding box center [239, 229] width 225 height 15
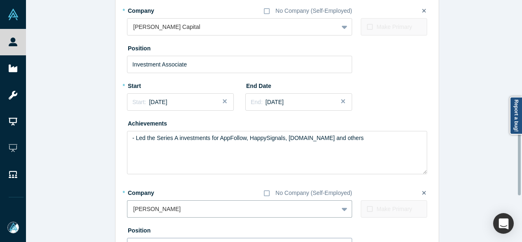
scroll to position [452, 0]
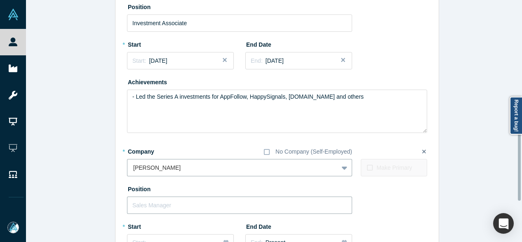
click at [156, 198] on input "text" at bounding box center [239, 204] width 225 height 17
paste input "Zelt logo Board Observer Board Observer"
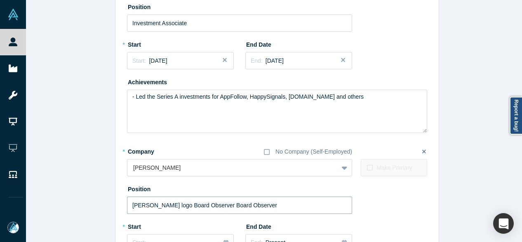
drag, startPoint x: 195, startPoint y: 205, endPoint x: 81, endPoint y: 205, distance: 113.9
type input "Board Observer"
click at [161, 238] on div "Start: ..." at bounding box center [180, 242] width 96 height 9
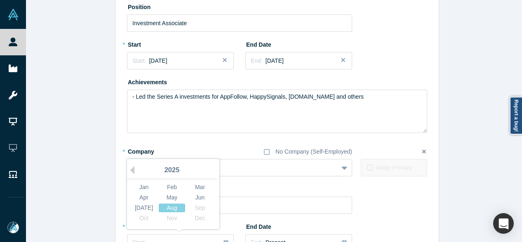
drag, startPoint x: 129, startPoint y: 169, endPoint x: 134, endPoint y: 173, distance: 6.7
click at [129, 169] on button "Previous Year" at bounding box center [130, 170] width 8 height 8
click at [194, 217] on div "Dec" at bounding box center [200, 218] width 26 height 9
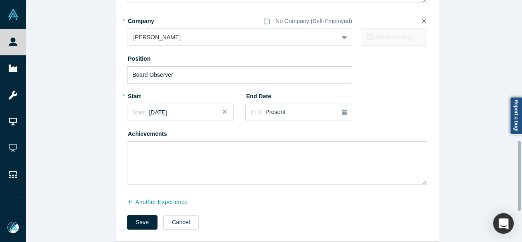
scroll to position [593, 0]
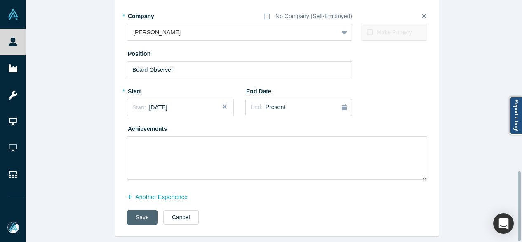
click at [138, 210] on button "Save" at bounding box center [142, 217] width 31 height 14
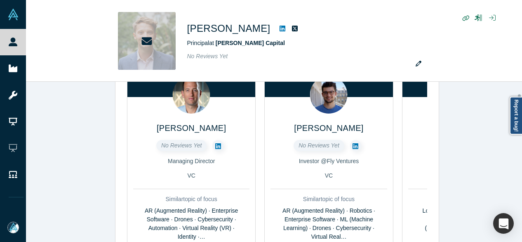
scroll to position [124, 0]
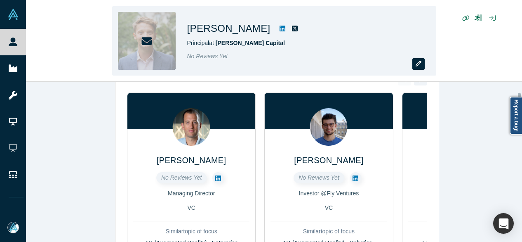
click at [423, 65] on button "button" at bounding box center [419, 64] width 12 height 12
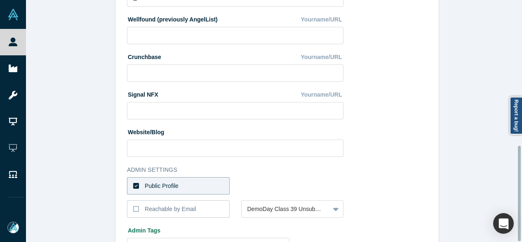
scroll to position [370, 0]
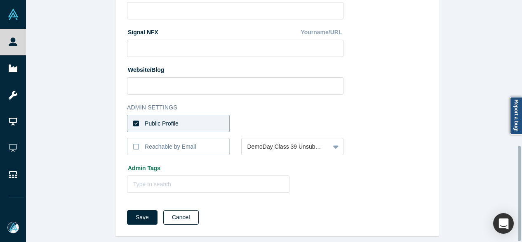
click at [175, 210] on button "Cancel" at bounding box center [180, 217] width 35 height 14
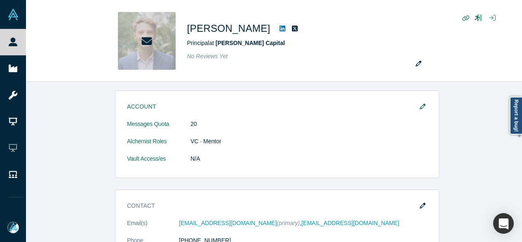
scroll to position [495, 0]
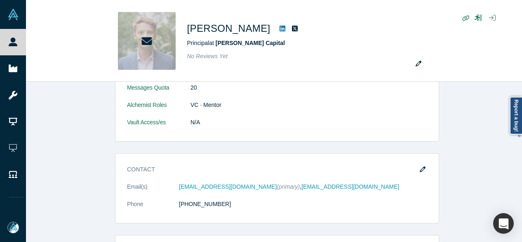
click at [421, 166] on button "button" at bounding box center [423, 170] width 12 height 12
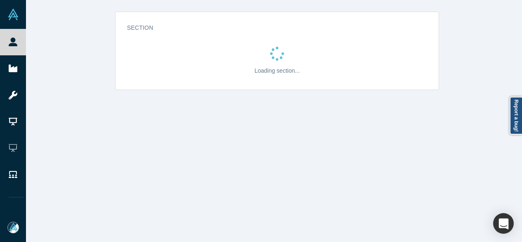
scroll to position [0, 0]
select select "US"
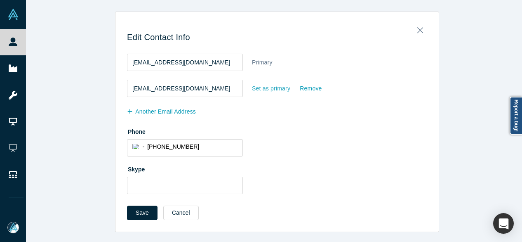
click at [261, 90] on div "Set as primary" at bounding box center [271, 88] width 39 height 14
click at [0, 0] on input "Set as primary" at bounding box center [0, 0] width 0 height 0
click at [146, 211] on button "Save" at bounding box center [142, 213] width 31 height 14
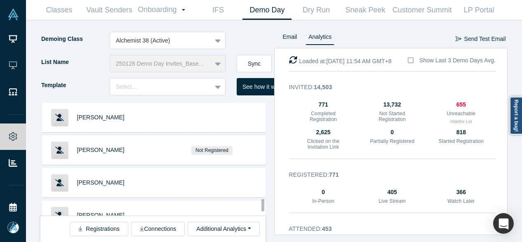
scroll to position [9885, 0]
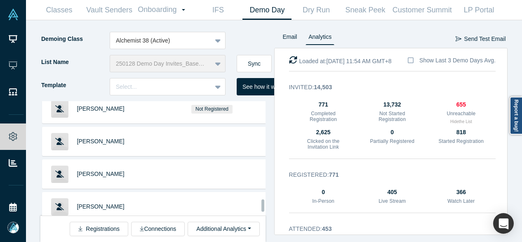
click at [102, 236] on span "[PERSON_NAME]" at bounding box center [100, 239] width 47 height 7
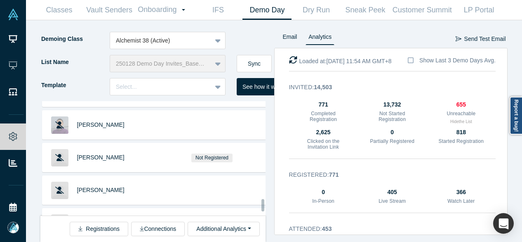
scroll to position [12347, 0]
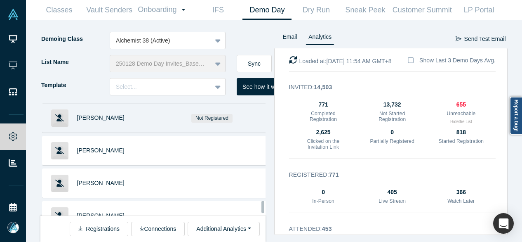
scroll to position [12595, 0]
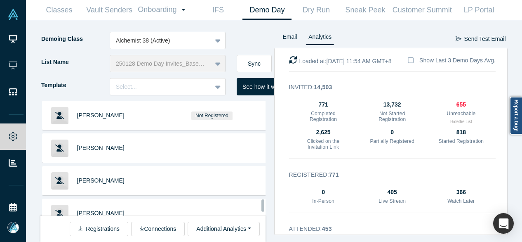
scroll to position [16144, 0]
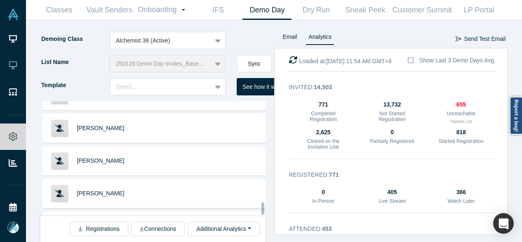
scroll to position [18578, 0]
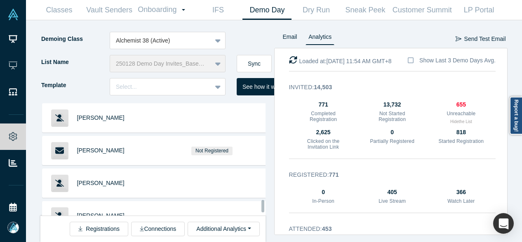
scroll to position [18743, 0]
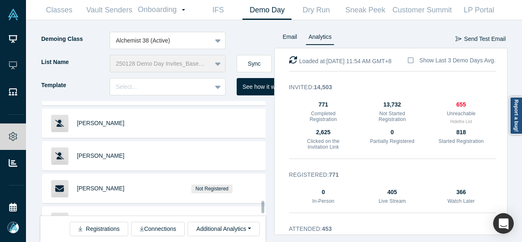
scroll to position [18909, 0]
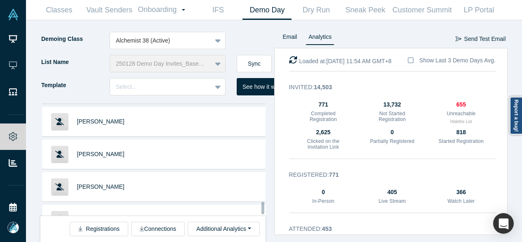
scroll to position [19789, 0]
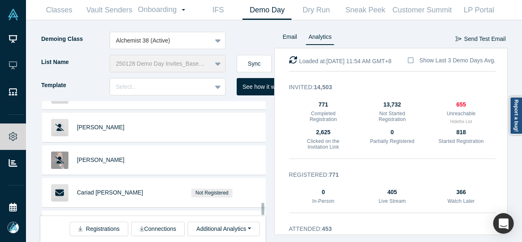
scroll to position [19940, 0]
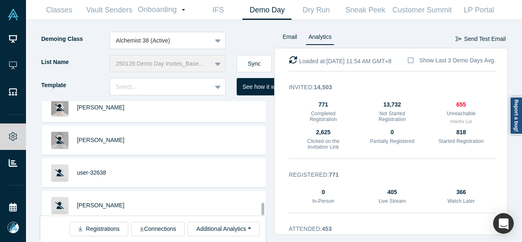
scroll to position [20864, 0]
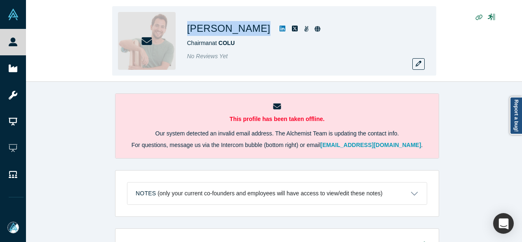
drag, startPoint x: 186, startPoint y: 30, endPoint x: 239, endPoint y: 31, distance: 53.2
click at [239, 31] on div "Amos Meiri Chairman at COLU No Reviews Yet" at bounding box center [274, 40] width 324 height 69
copy div "Amos Meiri"
click at [414, 63] on button "button" at bounding box center [419, 64] width 12 height 12
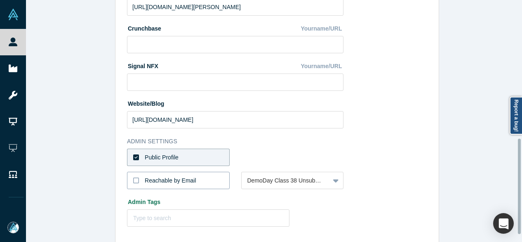
scroll to position [370, 0]
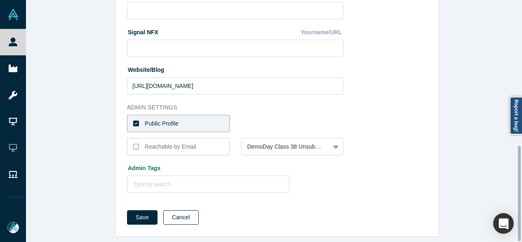
click at [172, 211] on button "Cancel" at bounding box center [180, 217] width 35 height 14
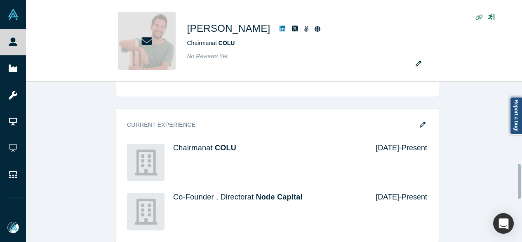
scroll to position [454, 0]
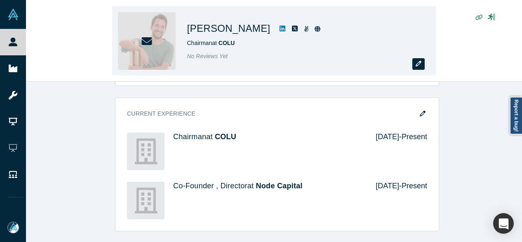
click at [419, 63] on icon "button" at bounding box center [419, 64] width 6 height 6
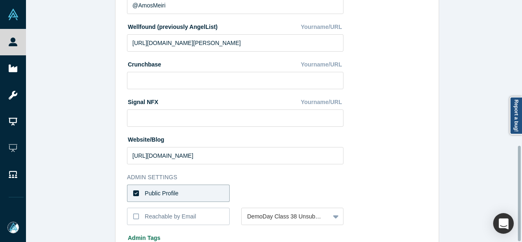
scroll to position [370, 0]
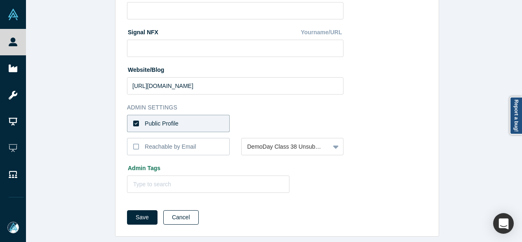
click at [181, 210] on button "Cancel" at bounding box center [180, 217] width 35 height 14
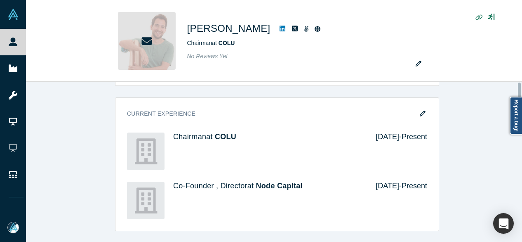
scroll to position [0, 0]
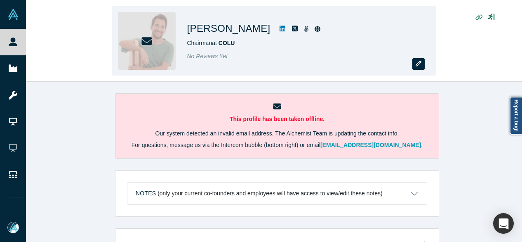
click at [419, 63] on icon "button" at bounding box center [419, 64] width 6 height 6
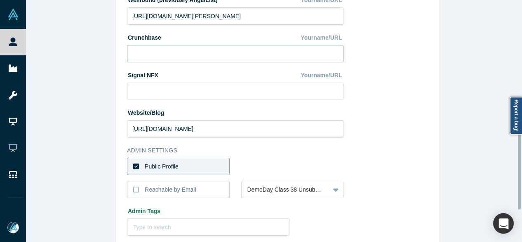
scroll to position [370, 0]
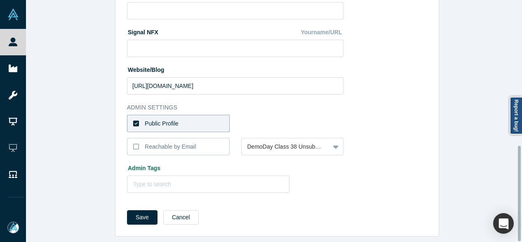
click at [210, 116] on label "Public Profile" at bounding box center [178, 123] width 103 height 17
click at [0, 0] on input "Public Profile" at bounding box center [0, 0] width 0 height 0
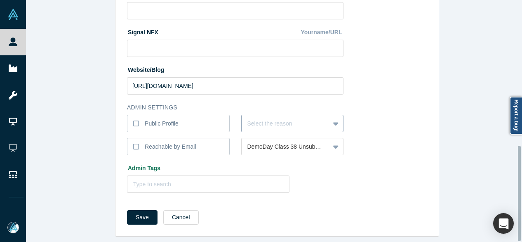
click at [263, 118] on div at bounding box center [286, 123] width 77 height 10
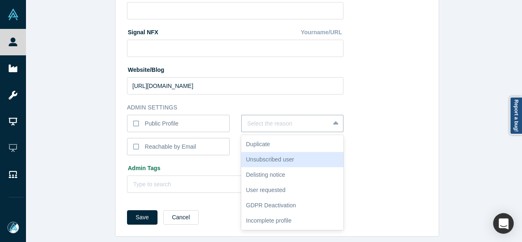
click at [265, 152] on div "Unsubscribed user" at bounding box center [292, 159] width 103 height 15
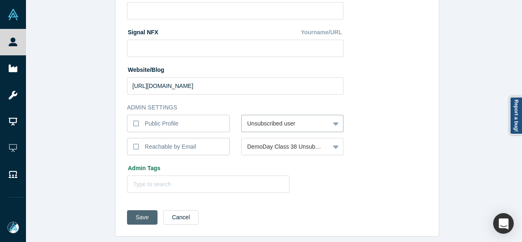
click at [144, 210] on button "Save" at bounding box center [142, 217] width 31 height 14
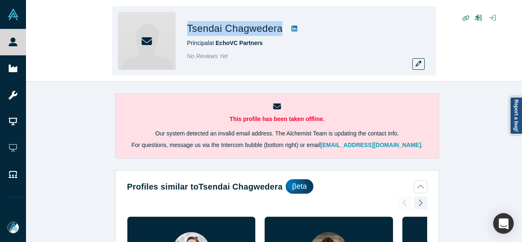
drag, startPoint x: 188, startPoint y: 30, endPoint x: 281, endPoint y: 30, distance: 92.8
click at [281, 30] on div "Tsendai Chagwedera" at bounding box center [302, 28] width 231 height 15
copy div "Tsendai Chagwedera"
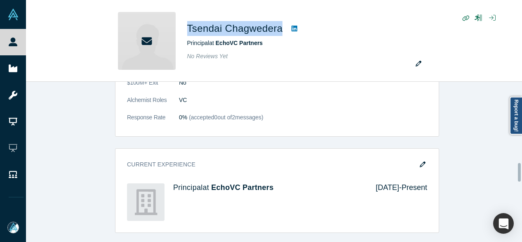
scroll to position [702, 0]
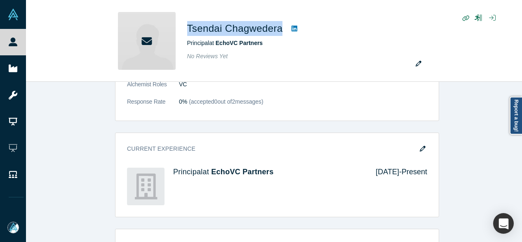
click at [417, 144] on button "button" at bounding box center [423, 149] width 12 height 12
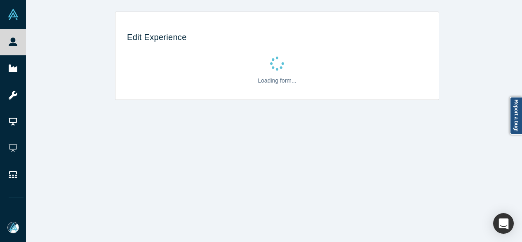
scroll to position [0, 0]
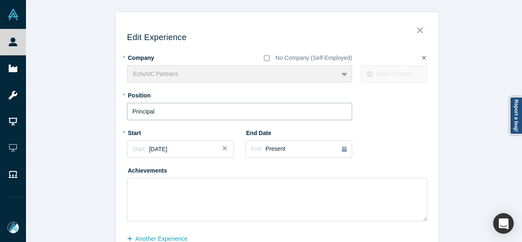
drag, startPoint x: 152, startPoint y: 111, endPoint x: 116, endPoint y: 109, distance: 36.3
click at [116, 109] on div "Edit Experience * Company No Company (Self-Employed) EchoVC Partners To pick up…" at bounding box center [278, 148] width 324 height 260
paste input "artner"
type input "Partner"
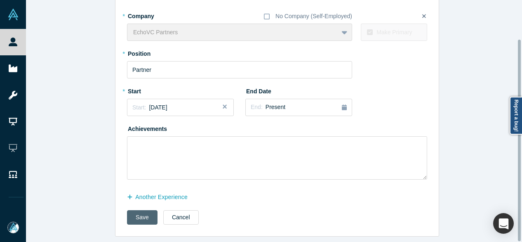
click at [133, 213] on button "Save" at bounding box center [142, 217] width 31 height 14
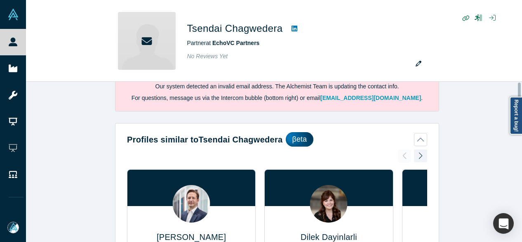
scroll to position [0, 0]
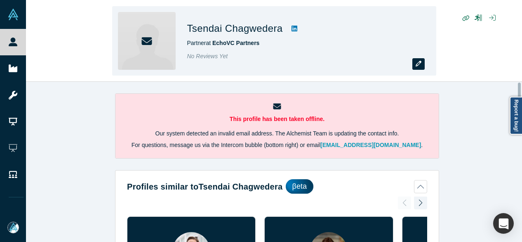
click at [422, 66] on button "button" at bounding box center [419, 64] width 12 height 12
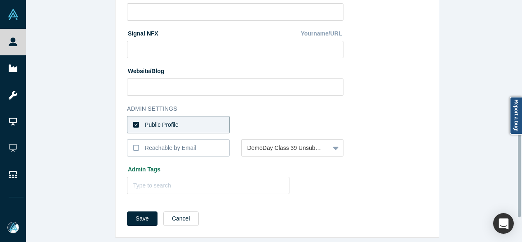
scroll to position [370, 0]
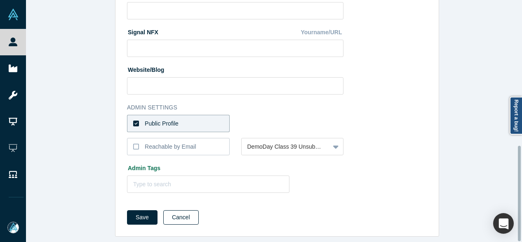
click at [171, 213] on button "Cancel" at bounding box center [180, 217] width 35 height 14
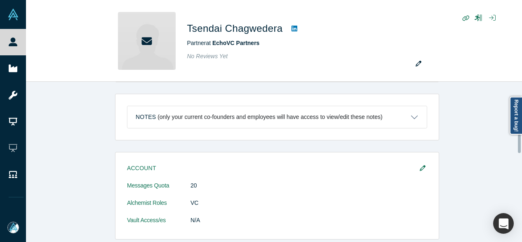
scroll to position [454, 0]
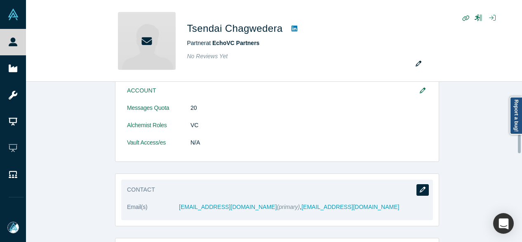
click at [420, 187] on icon "button" at bounding box center [423, 190] width 6 height 6
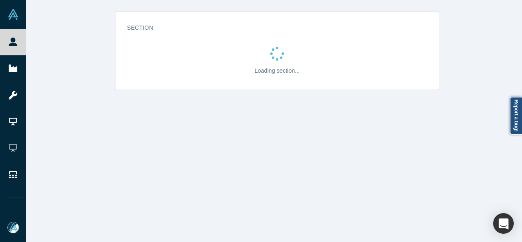
scroll to position [0, 0]
select select "US"
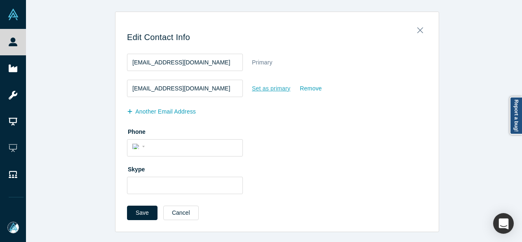
click at [258, 89] on div "Set as primary" at bounding box center [271, 88] width 39 height 14
click at [0, 0] on input "Set as primary" at bounding box center [0, 0] width 0 height 0
click at [146, 213] on button "Save" at bounding box center [142, 213] width 31 height 14
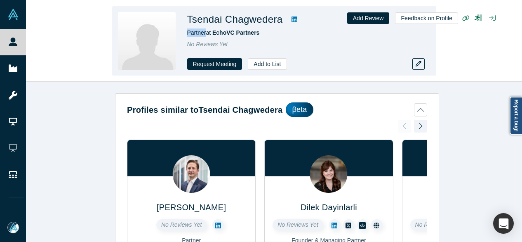
drag, startPoint x: 187, startPoint y: 28, endPoint x: 205, endPoint y: 33, distance: 18.9
click at [205, 32] on div "Tsendai Chagwedera Partner at EchoVC Partners No Reviews Yet Request Meeting Ad…" at bounding box center [274, 40] width 324 height 69
copy span "Partner"
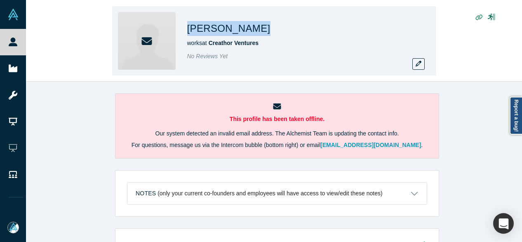
drag, startPoint x: 186, startPoint y: 27, endPoint x: 242, endPoint y: 30, distance: 56.2
click at [242, 30] on div "[PERSON_NAME] works at Creathor Ventures No Reviews Yet" at bounding box center [274, 40] width 324 height 69
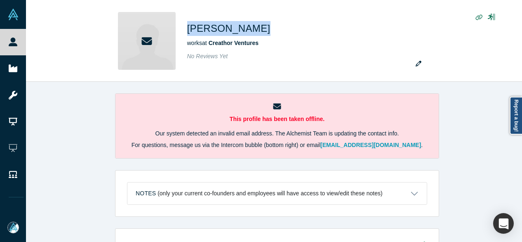
copy h1 "[PERSON_NAME]"
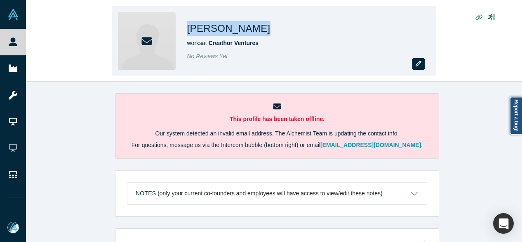
click at [422, 64] on button "button" at bounding box center [419, 64] width 12 height 12
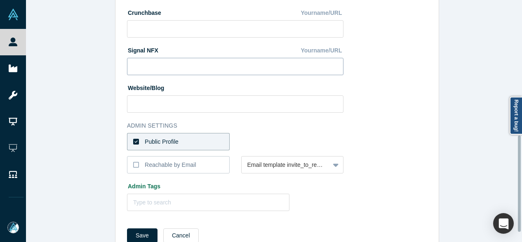
scroll to position [321, 0]
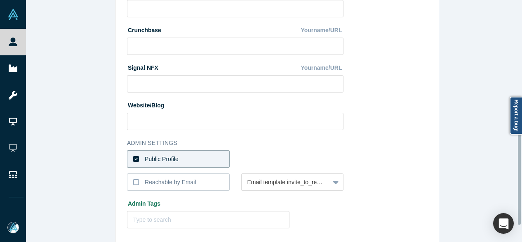
click at [197, 153] on label "Public Profile" at bounding box center [178, 158] width 103 height 17
click at [0, 0] on input "Public Profile" at bounding box center [0, 0] width 0 height 0
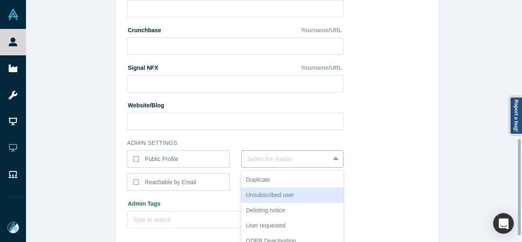
click at [263, 162] on div "6 results available. Use Up and Down to choose options, press Enter to select t…" at bounding box center [292, 158] width 103 height 17
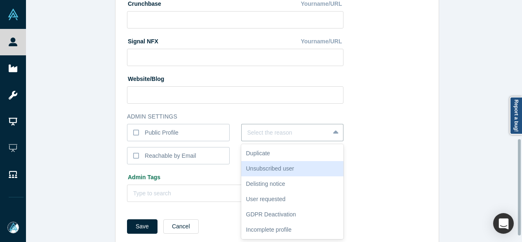
click at [269, 167] on div "Unsubscribed user" at bounding box center [292, 168] width 103 height 15
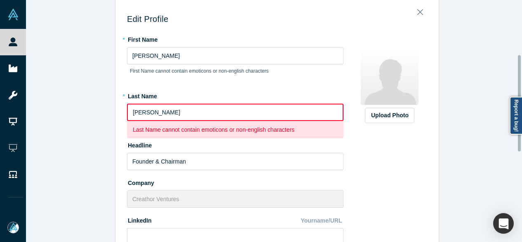
scroll to position [17, 0]
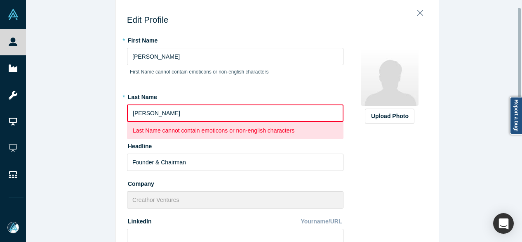
click at [136, 113] on input "[PERSON_NAME]" at bounding box center [235, 112] width 217 height 17
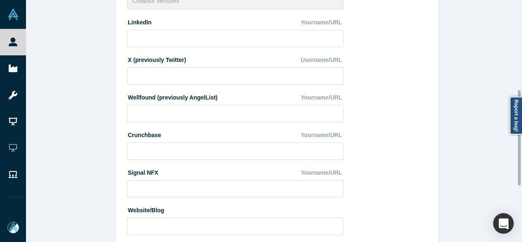
scroll to position [370, 0]
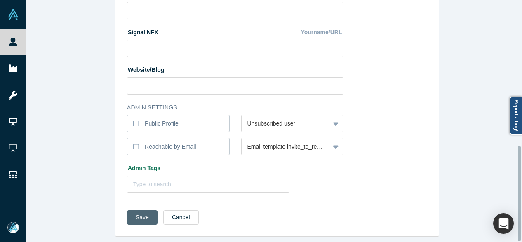
type input "Kohler"
click at [138, 216] on button "Save" at bounding box center [142, 217] width 31 height 14
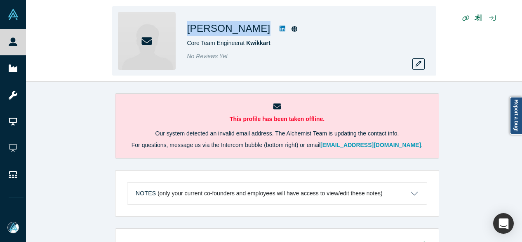
drag, startPoint x: 187, startPoint y: 24, endPoint x: 255, endPoint y: 32, distance: 68.6
click at [255, 32] on div "[PERSON_NAME] Core Team Engineer at Kwikkart No Reviews Yet" at bounding box center [274, 40] width 324 height 69
copy div "[PERSON_NAME]"
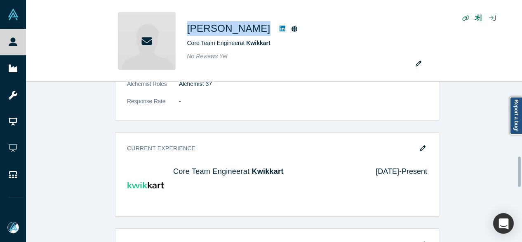
scroll to position [413, 0]
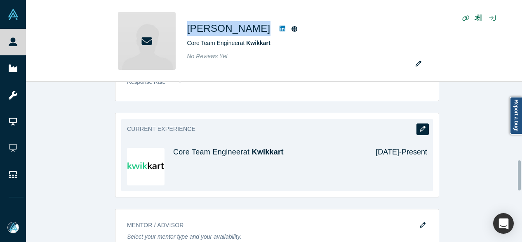
click at [420, 129] on icon "button" at bounding box center [423, 129] width 6 height 6
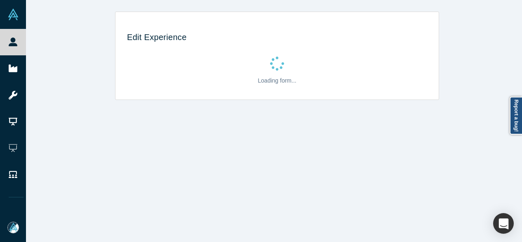
scroll to position [0, 0]
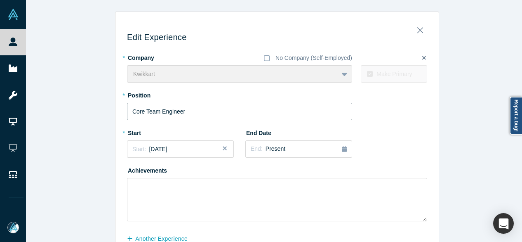
drag, startPoint x: 208, startPoint y: 116, endPoint x: 113, endPoint y: 113, distance: 95.0
click at [116, 113] on div "Edit Experience * Company No Company (Self-Employed) Kwikkart To pick up a drag…" at bounding box center [278, 148] width 324 height 260
paste input "Founding Software"
type input "Founding Software Engineer"
click at [160, 151] on span "[DATE]" at bounding box center [158, 149] width 18 height 7
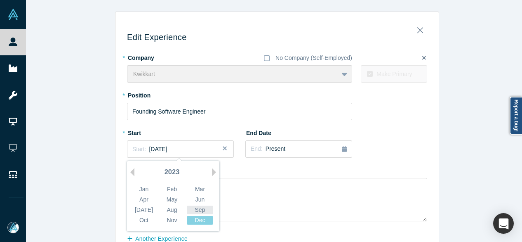
click at [199, 210] on div "Sep" at bounding box center [200, 210] width 26 height 9
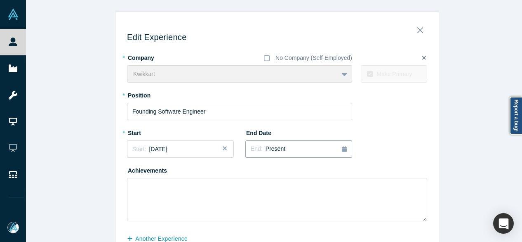
click at [289, 150] on div "End: Present" at bounding box center [299, 148] width 96 height 9
click at [248, 170] on button "Previous Year" at bounding box center [249, 172] width 8 height 8
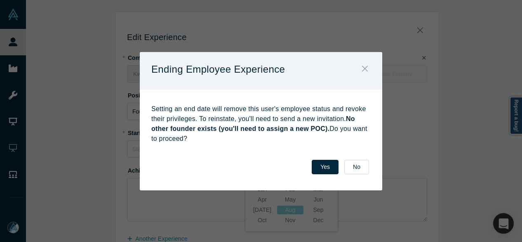
click at [365, 70] on icon "Close" at bounding box center [365, 69] width 6 height 6
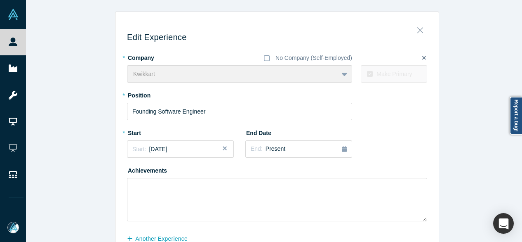
click at [418, 29] on icon "Close" at bounding box center [421, 30] width 6 height 9
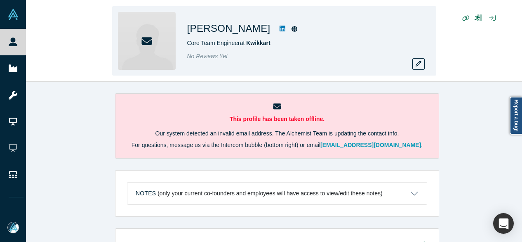
click at [185, 30] on div "[PERSON_NAME] Core Team Engineer at Kwikkart No Reviews Yet" at bounding box center [274, 40] width 324 height 69
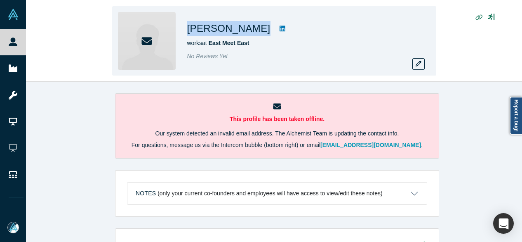
drag, startPoint x: 223, startPoint y: 31, endPoint x: 257, endPoint y: 34, distance: 33.6
click at [257, 35] on div "[PERSON_NAME]" at bounding box center [302, 28] width 231 height 15
copy div "[PERSON_NAME]"
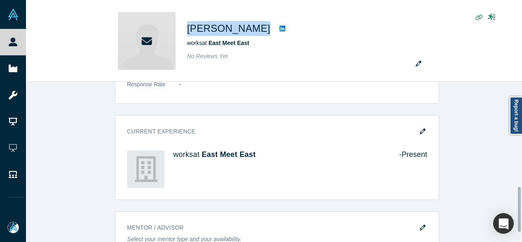
scroll to position [371, 0]
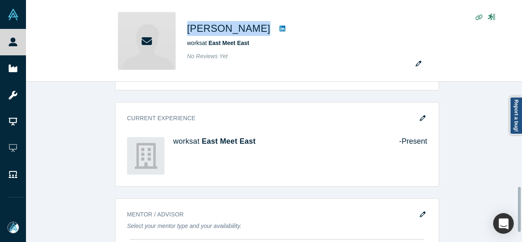
click at [420, 118] on icon "button" at bounding box center [423, 118] width 6 height 6
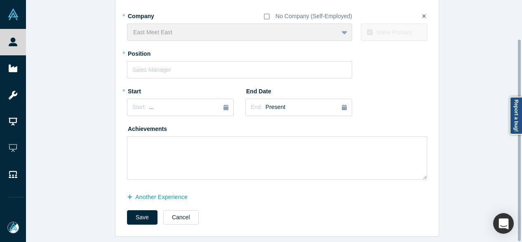
scroll to position [47, 0]
click at [182, 210] on button "Cancel" at bounding box center [180, 217] width 35 height 14
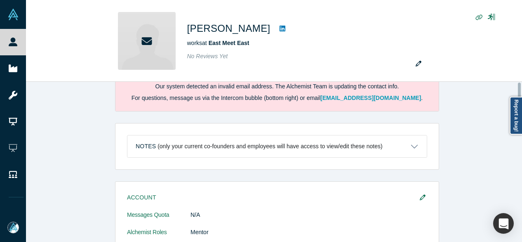
scroll to position [0, 0]
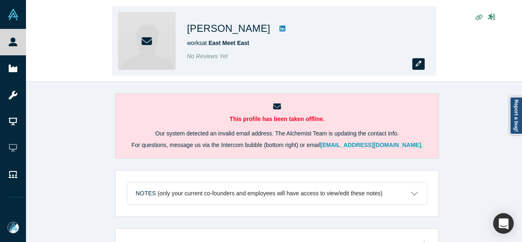
click at [418, 65] on icon "button" at bounding box center [419, 64] width 6 height 6
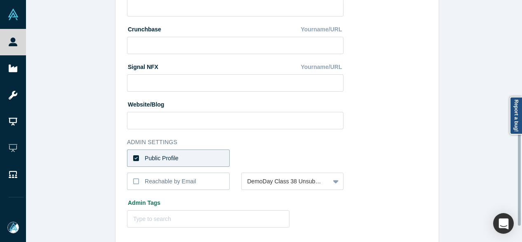
scroll to position [330, 0]
click at [200, 156] on label "Public Profile" at bounding box center [178, 157] width 103 height 17
click at [0, 0] on input "Public Profile" at bounding box center [0, 0] width 0 height 0
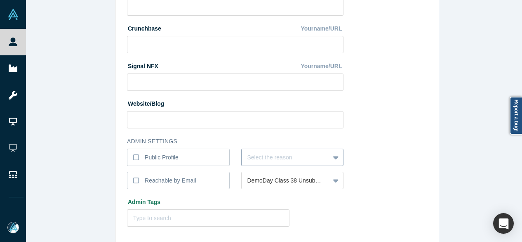
click at [260, 153] on div "Select the reason" at bounding box center [292, 157] width 103 height 17
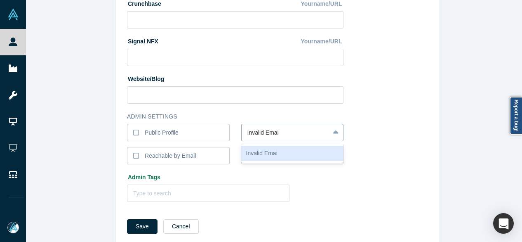
type input "Invalid Email"
click at [282, 151] on div "Invalid Email" at bounding box center [292, 153] width 103 height 15
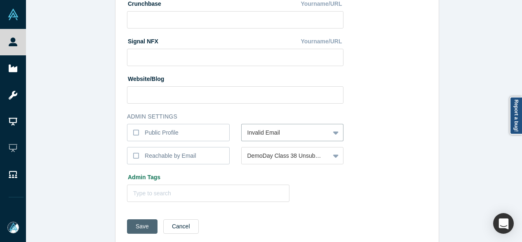
click at [136, 223] on button "Save" at bounding box center [142, 226] width 31 height 14
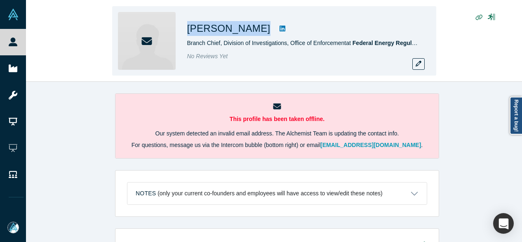
drag, startPoint x: 187, startPoint y: 31, endPoint x: 262, endPoint y: 24, distance: 75.1
click at [262, 24] on div "[PERSON_NAME]" at bounding box center [302, 28] width 231 height 15
copy div "[PERSON_NAME]"
click at [417, 63] on icon "button" at bounding box center [419, 64] width 6 height 6
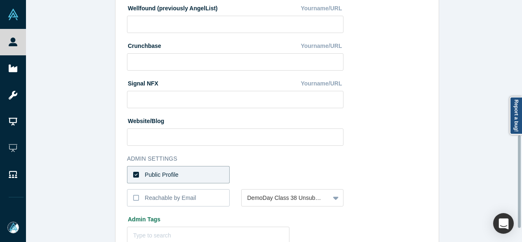
scroll to position [387, 0]
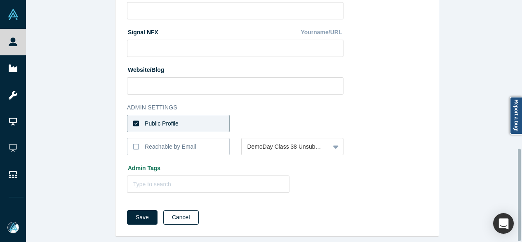
click at [168, 210] on button "Cancel" at bounding box center [180, 217] width 35 height 14
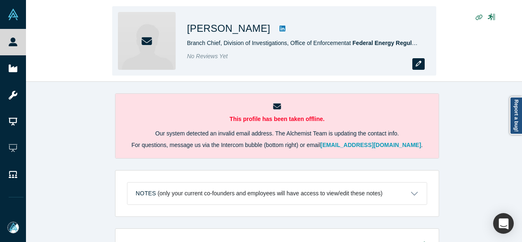
click at [419, 66] on icon "button" at bounding box center [419, 64] width 6 height 6
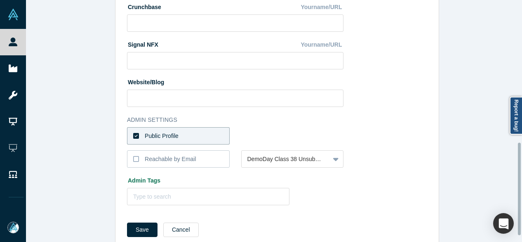
scroll to position [371, 0]
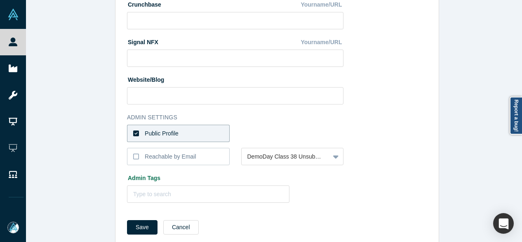
drag, startPoint x: 183, startPoint y: 132, endPoint x: 218, endPoint y: 134, distance: 34.7
click at [184, 132] on label "Public Profile" at bounding box center [178, 133] width 103 height 17
click at [0, 0] on input "Public Profile" at bounding box center [0, 0] width 0 height 0
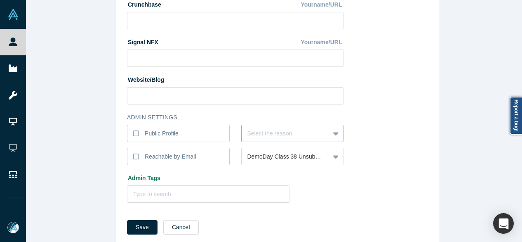
click at [257, 136] on div at bounding box center [286, 133] width 77 height 10
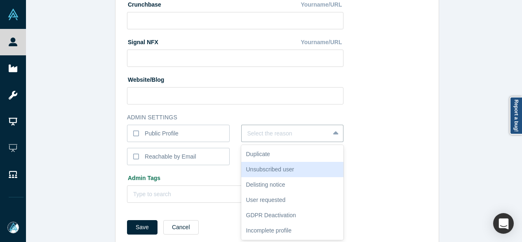
drag, startPoint x: 261, startPoint y: 171, endPoint x: 257, endPoint y: 174, distance: 5.0
click at [261, 170] on div "Unsubscribed user" at bounding box center [292, 169] width 103 height 15
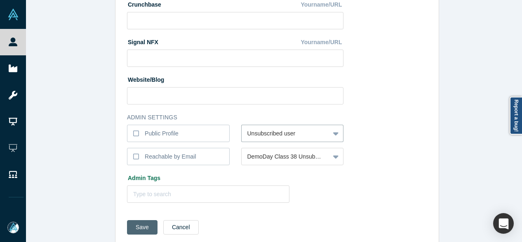
click at [139, 227] on button "Save" at bounding box center [142, 227] width 31 height 14
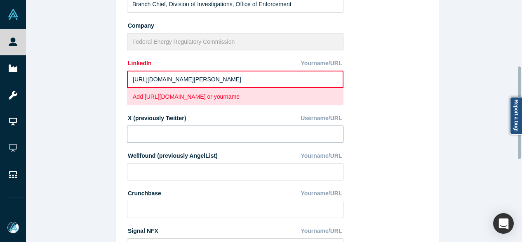
scroll to position [165, 0]
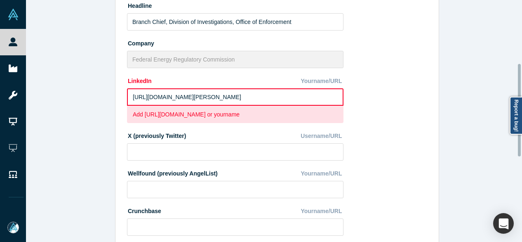
drag, startPoint x: 273, startPoint y: 97, endPoint x: 123, endPoint y: 97, distance: 150.2
click at [123, 97] on div "Edit Profile * First Name Justin First Name cannot contain emoticons or non-eng…" at bounding box center [278, 153] width 324 height 600
paste input "www.linkedin.com/in/justinshellaway/"
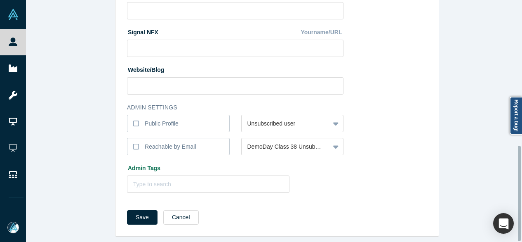
scroll to position [370, 0]
type input "https://www.linkedin.com/in/justinshellaway/"
click at [130, 213] on button "Save" at bounding box center [142, 217] width 31 height 14
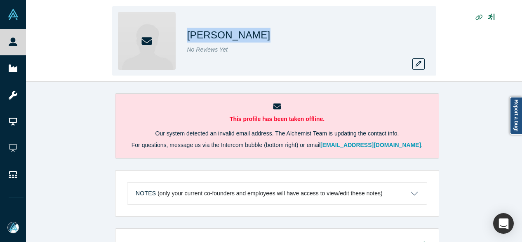
drag, startPoint x: 188, startPoint y: 38, endPoint x: 256, endPoint y: 33, distance: 67.8
click at [256, 33] on div "[PERSON_NAME] No Reviews Yet" at bounding box center [274, 40] width 324 height 69
copy h1 "[PERSON_NAME]"
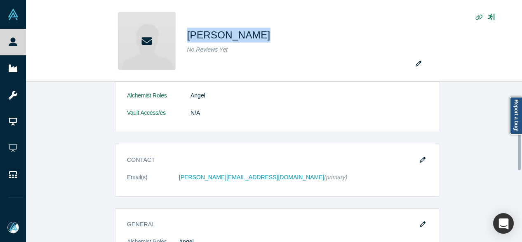
scroll to position [206, 0]
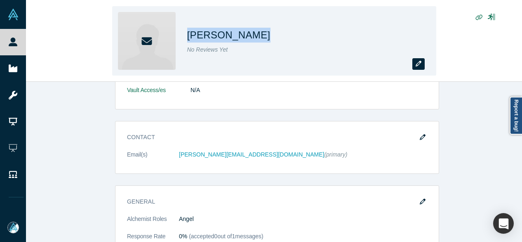
click at [421, 65] on icon "button" at bounding box center [419, 64] width 6 height 6
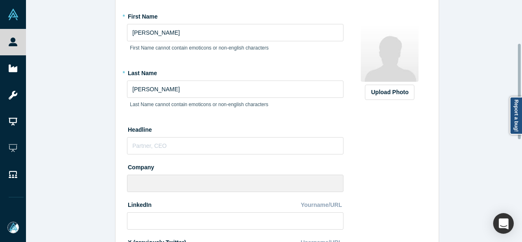
scroll to position [124, 0]
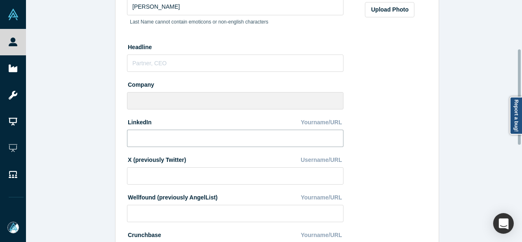
click at [190, 137] on input at bounding box center [235, 138] width 217 height 17
paste input "[URL][DOMAIN_NAME]"
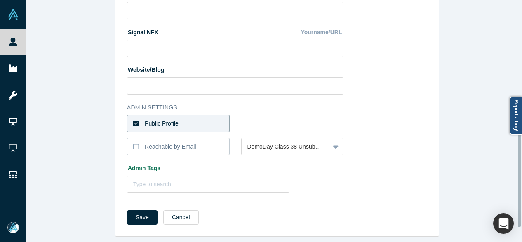
scroll to position [370, 0]
type input "[URL][DOMAIN_NAME]"
click at [140, 211] on button "Save" at bounding box center [142, 217] width 31 height 14
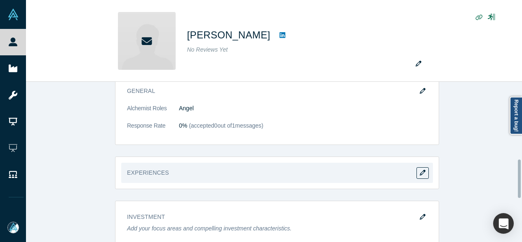
scroll to position [330, 0]
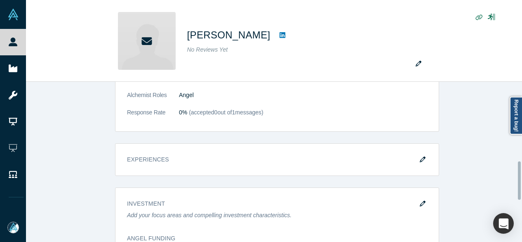
drag, startPoint x: 418, startPoint y: 158, endPoint x: 399, endPoint y: 159, distance: 19.1
click at [420, 158] on icon "button" at bounding box center [423, 159] width 6 height 6
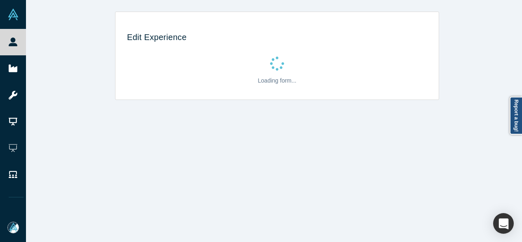
scroll to position [0, 0]
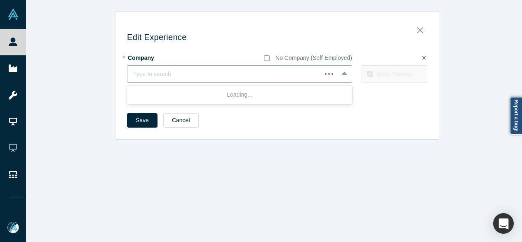
click at [157, 77] on div at bounding box center [224, 74] width 183 height 10
paste input "Startmate logo Startmate"
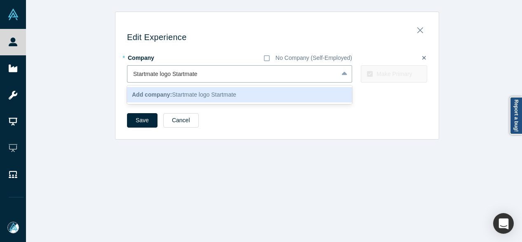
drag, startPoint x: 168, startPoint y: 75, endPoint x: 112, endPoint y: 72, distance: 56.6
click at [115, 72] on div "Edit Experience * Company No Company (Self-Employed) 1 result available for sea…" at bounding box center [277, 76] width 324 height 128
type input "Startmate"
click at [149, 91] on b "Add company:" at bounding box center [152, 94] width 40 height 7
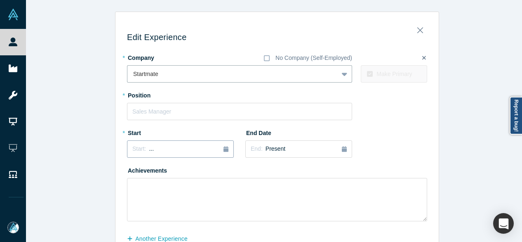
click at [153, 145] on div "Start: ..." at bounding box center [180, 148] width 96 height 9
click at [130, 172] on button "Previous Year" at bounding box center [130, 172] width 8 height 8
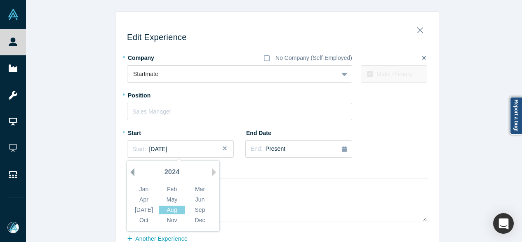
click at [130, 172] on button "Previous Year" at bounding box center [130, 172] width 8 height 8
click at [130, 171] on button "Previous Year" at bounding box center [130, 172] width 8 height 8
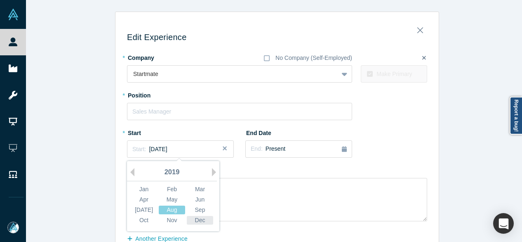
click at [198, 218] on div "Dec" at bounding box center [200, 220] width 26 height 9
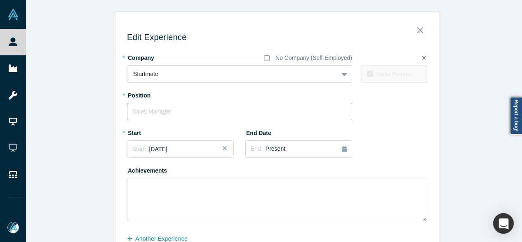
click at [181, 109] on input "text" at bounding box center [239, 111] width 225 height 17
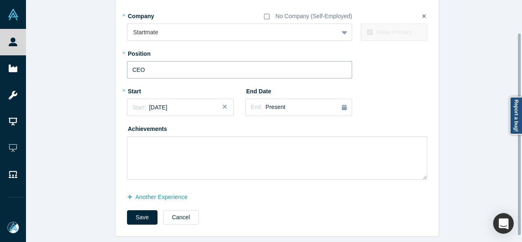
scroll to position [47, 0]
type input "CEO"
click at [142, 210] on button "Save" at bounding box center [142, 217] width 31 height 14
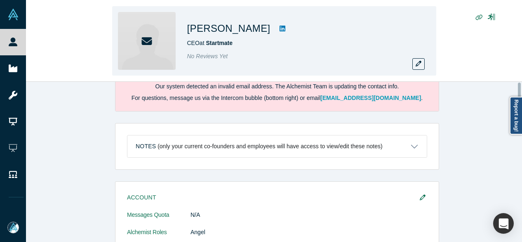
scroll to position [0, 0]
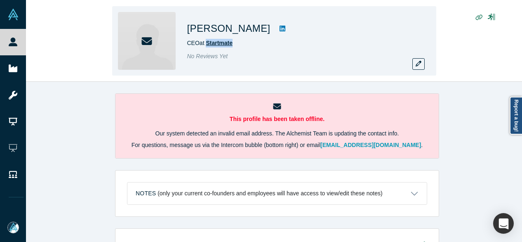
drag, startPoint x: 239, startPoint y: 43, endPoint x: 206, endPoint y: 43, distance: 32.2
click at [206, 43] on div "CEO at Startmate" at bounding box center [302, 43] width 231 height 9
copy span "Startmate"
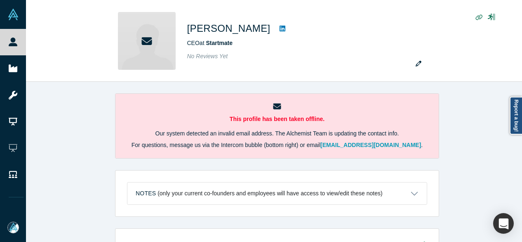
drag, startPoint x: 472, startPoint y: 116, endPoint x: 463, endPoint y: 118, distance: 8.9
click at [472, 116] on div "This profile has been taken offline. Our system detected an invalid email addre…" at bounding box center [277, 165] width 503 height 166
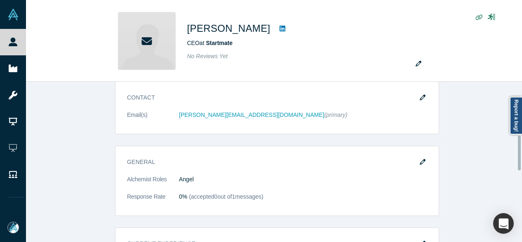
scroll to position [248, 0]
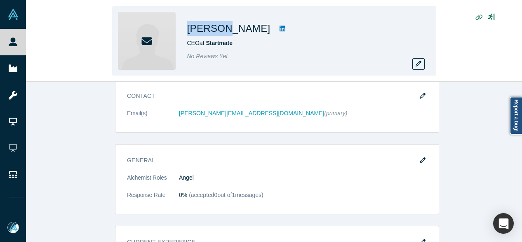
drag, startPoint x: 189, startPoint y: 31, endPoint x: 222, endPoint y: 30, distance: 33.0
click at [222, 30] on h1 "Michael Batko" at bounding box center [228, 28] width 83 height 15
copy h1 "Michael"
click at [421, 66] on icon "button" at bounding box center [419, 64] width 6 height 6
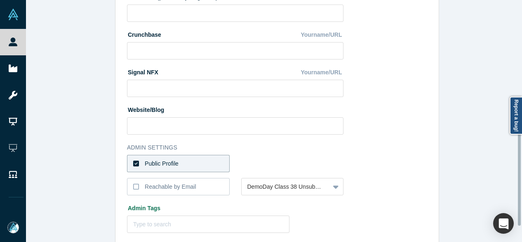
scroll to position [330, 0]
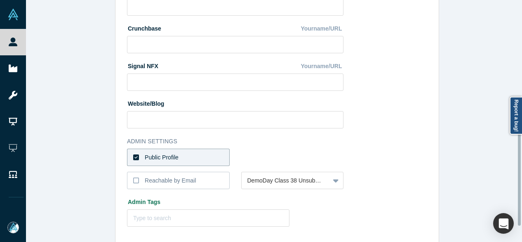
click at [198, 149] on label "Public Profile" at bounding box center [178, 157] width 103 height 17
click at [0, 0] on input "Public Profile" at bounding box center [0, 0] width 0 height 0
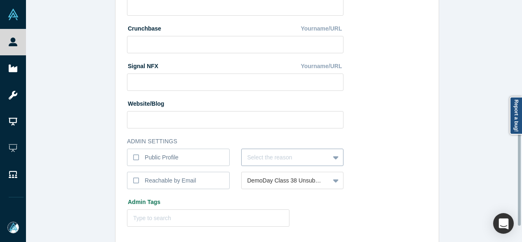
click at [255, 155] on div "Select the reason" at bounding box center [292, 157] width 103 height 17
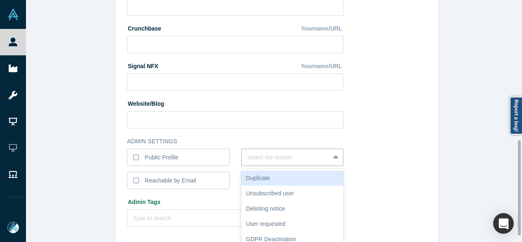
scroll to position [355, 0]
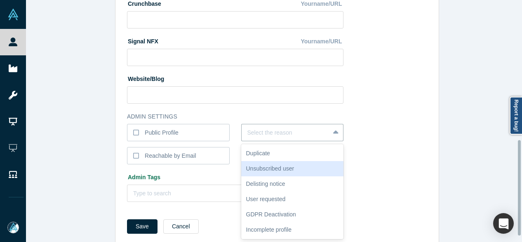
click at [260, 165] on div "Unsubscribed user" at bounding box center [292, 168] width 103 height 15
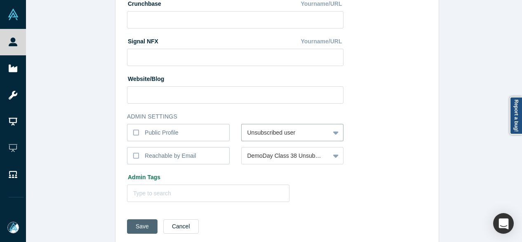
click at [130, 227] on button "Save" at bounding box center [142, 226] width 31 height 14
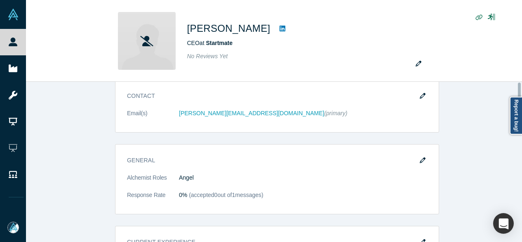
scroll to position [0, 0]
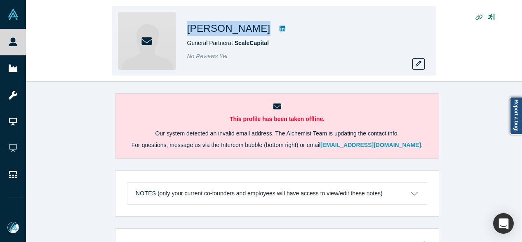
drag, startPoint x: 187, startPoint y: 31, endPoint x: 293, endPoint y: 33, distance: 106.5
click at [293, 33] on div "[PERSON_NAME] General Partner at ScaleCapital No Reviews Yet" at bounding box center [274, 40] width 324 height 69
copy div "[PERSON_NAME]"
click at [418, 64] on icon "button" at bounding box center [419, 64] width 6 height 6
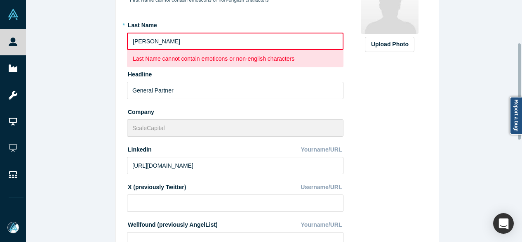
scroll to position [41, 0]
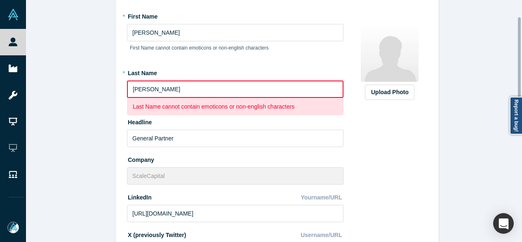
click at [164, 90] on input "[PERSON_NAME]" at bounding box center [235, 88] width 217 height 17
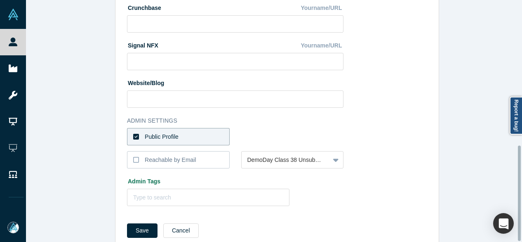
scroll to position [370, 0]
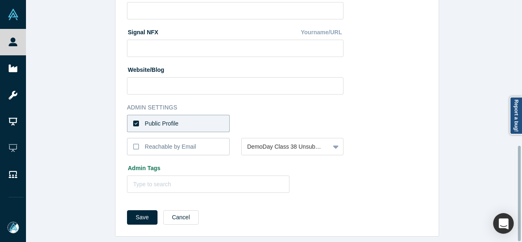
type input "[PERSON_NAME]"
click at [190, 117] on label "Public Profile" at bounding box center [178, 123] width 103 height 17
click at [0, 0] on input "Public Profile" at bounding box center [0, 0] width 0 height 0
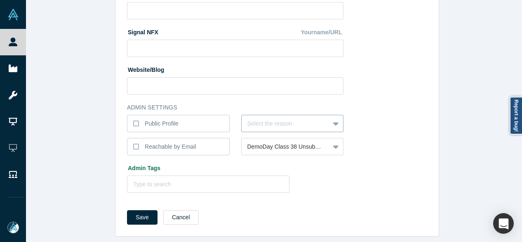
click at [257, 118] on div at bounding box center [286, 123] width 77 height 10
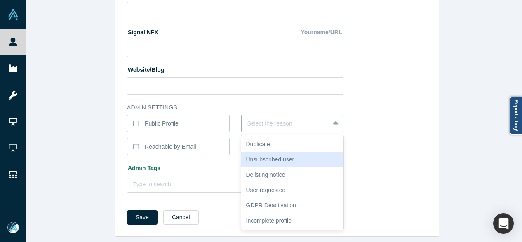
click at [272, 155] on div "Unsubscribed user" at bounding box center [292, 159] width 103 height 15
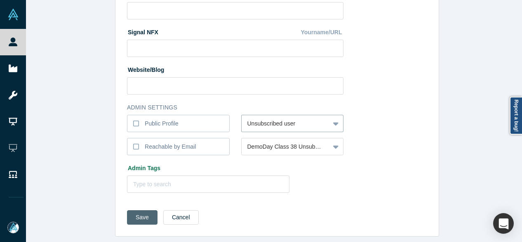
click at [139, 211] on button "Save" at bounding box center [142, 217] width 31 height 14
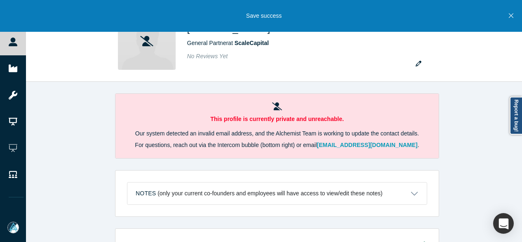
click at [511, 14] on icon "Close" at bounding box center [511, 15] width 5 height 7
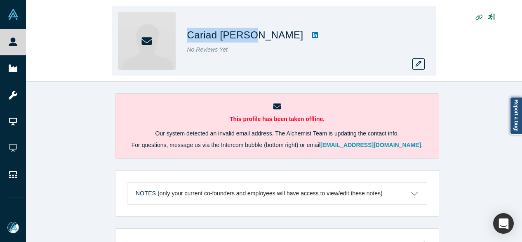
drag, startPoint x: 186, startPoint y: 35, endPoint x: 245, endPoint y: 37, distance: 59.0
click at [245, 37] on div "Cariad [PERSON_NAME] No Reviews Yet" at bounding box center [274, 40] width 324 height 69
copy h1 "Cariad Farbe"
click at [418, 66] on icon "button" at bounding box center [419, 64] width 6 height 6
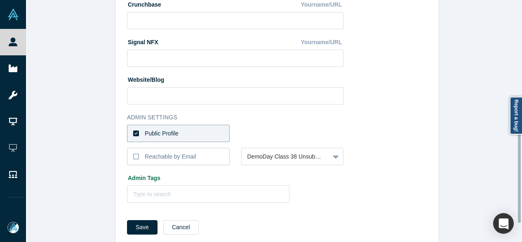
scroll to position [206, 0]
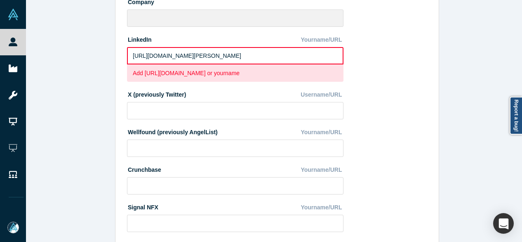
drag, startPoint x: 260, startPoint y: 56, endPoint x: 120, endPoint y: 45, distance: 139.9
click at [120, 45] on div "Edit Profile * First Name Cariad First Name cannot contain emoticons or non-eng…" at bounding box center [278, 111] width 324 height 600
paste input "[DOMAIN_NAME][URL][PERSON_NAME]"
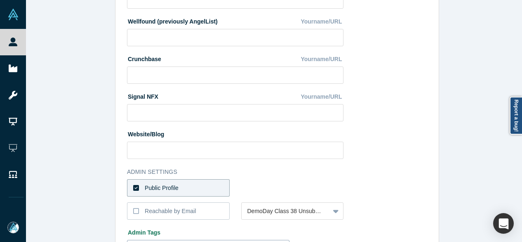
scroll to position [370, 0]
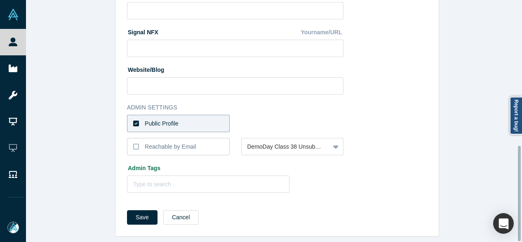
type input "[URL][DOMAIN_NAME][PERSON_NAME]"
click at [214, 115] on label "Public Profile" at bounding box center [178, 123] width 103 height 17
click at [0, 0] on input "Public Profile" at bounding box center [0, 0] width 0 height 0
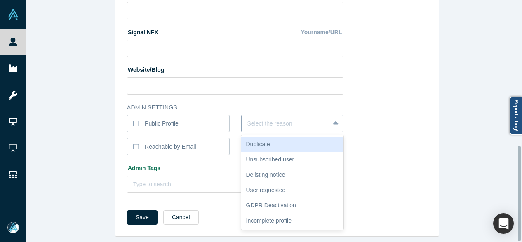
click at [248, 118] on div at bounding box center [286, 123] width 77 height 10
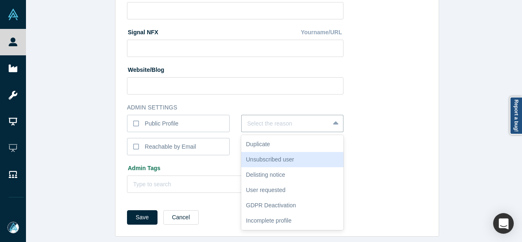
click at [259, 152] on div "Unsubscribed user" at bounding box center [292, 159] width 103 height 15
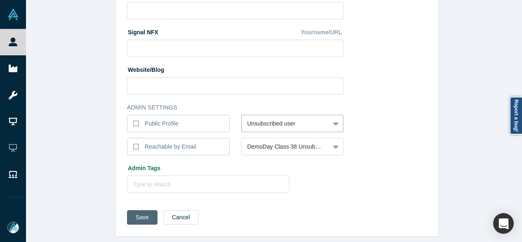
click at [140, 210] on button "Save" at bounding box center [142, 217] width 31 height 14
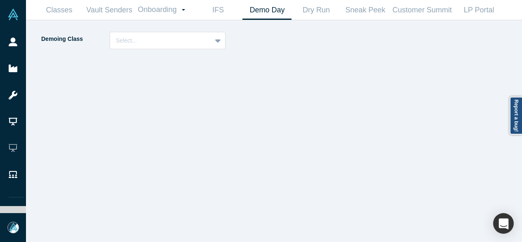
click at [135, 31] on div "Demoing Class Select..." at bounding box center [274, 131] width 485 height 222
click at [135, 40] on div at bounding box center [161, 40] width 90 height 10
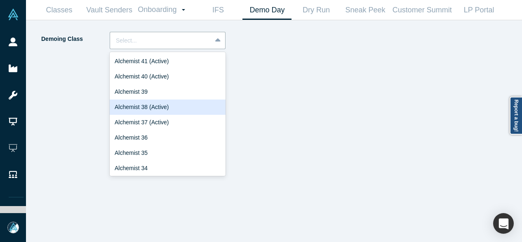
click at [151, 105] on div "Alchemist 38 (Active)" at bounding box center [168, 106] width 116 height 15
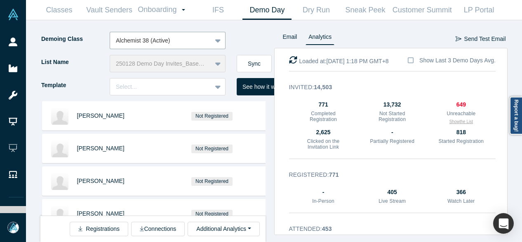
click at [458, 123] on button "Show the List" at bounding box center [462, 121] width 24 height 6
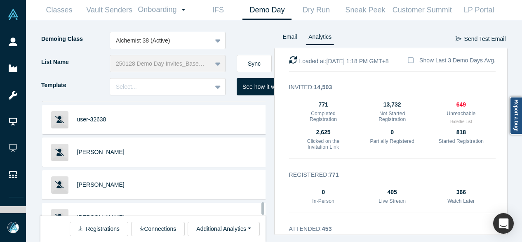
scroll to position [20740, 0]
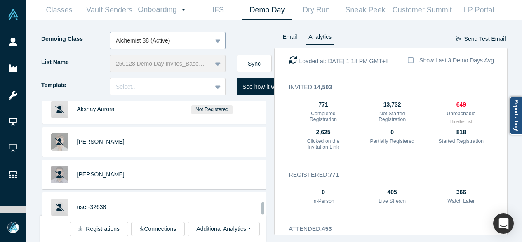
click at [176, 40] on div at bounding box center [161, 40] width 90 height 10
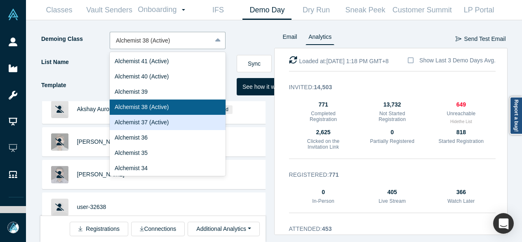
click at [157, 121] on div "Alchemist 37 (Active)" at bounding box center [168, 122] width 116 height 15
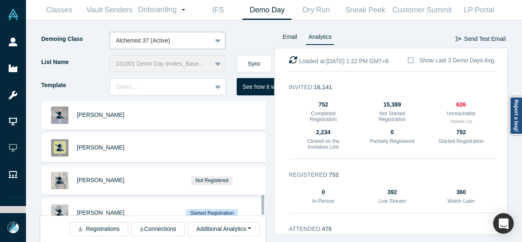
scroll to position [545, 0]
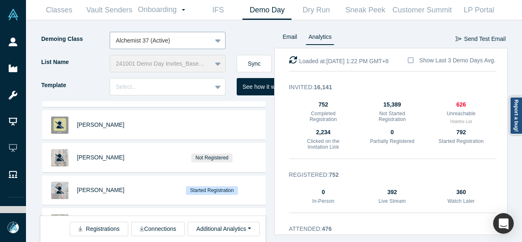
click at [180, 39] on div at bounding box center [161, 40] width 90 height 10
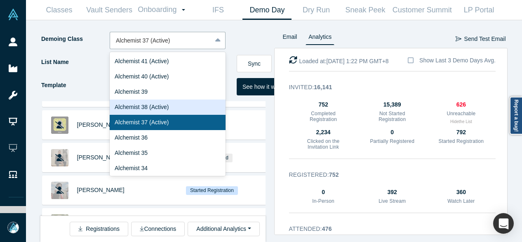
click at [158, 107] on div "Alchemist 38 (Active)" at bounding box center [168, 106] width 116 height 15
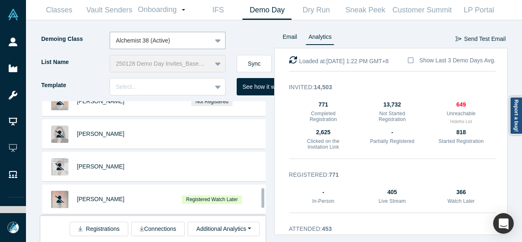
scroll to position [536, 0]
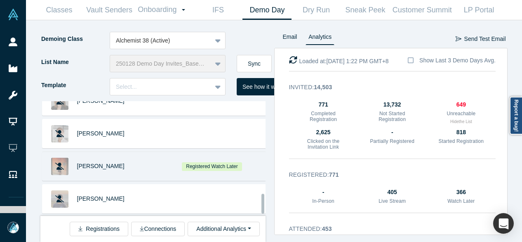
click at [123, 162] on div "[PERSON_NAME]" at bounding box center [113, 166] width 73 height 28
click at [81, 163] on span "[PERSON_NAME]" at bounding box center [100, 166] width 47 height 7
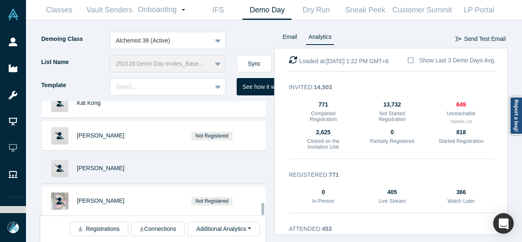
scroll to position [1192, 0]
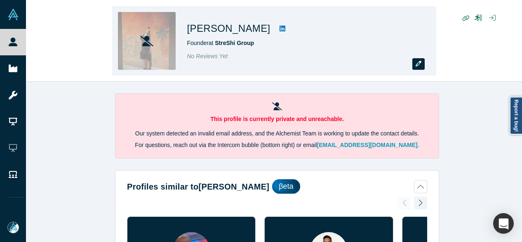
click at [418, 66] on icon "button" at bounding box center [419, 64] width 6 height 6
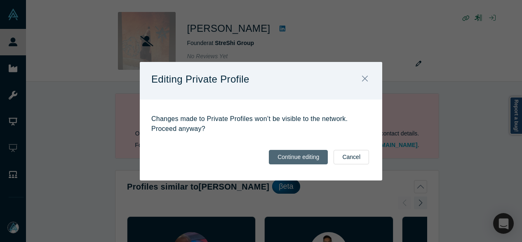
click at [318, 159] on button "Continue editing" at bounding box center [298, 157] width 59 height 14
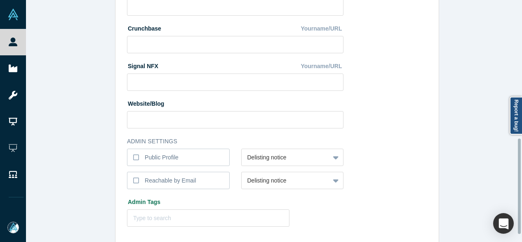
scroll to position [370, 0]
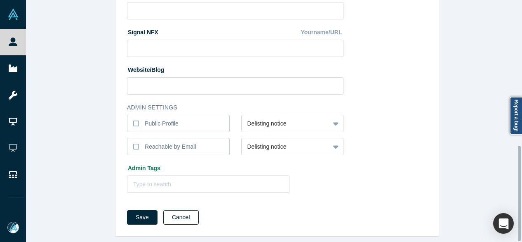
click at [180, 213] on button "Cancel" at bounding box center [180, 217] width 35 height 14
